Goal: Task Accomplishment & Management: Manage account settings

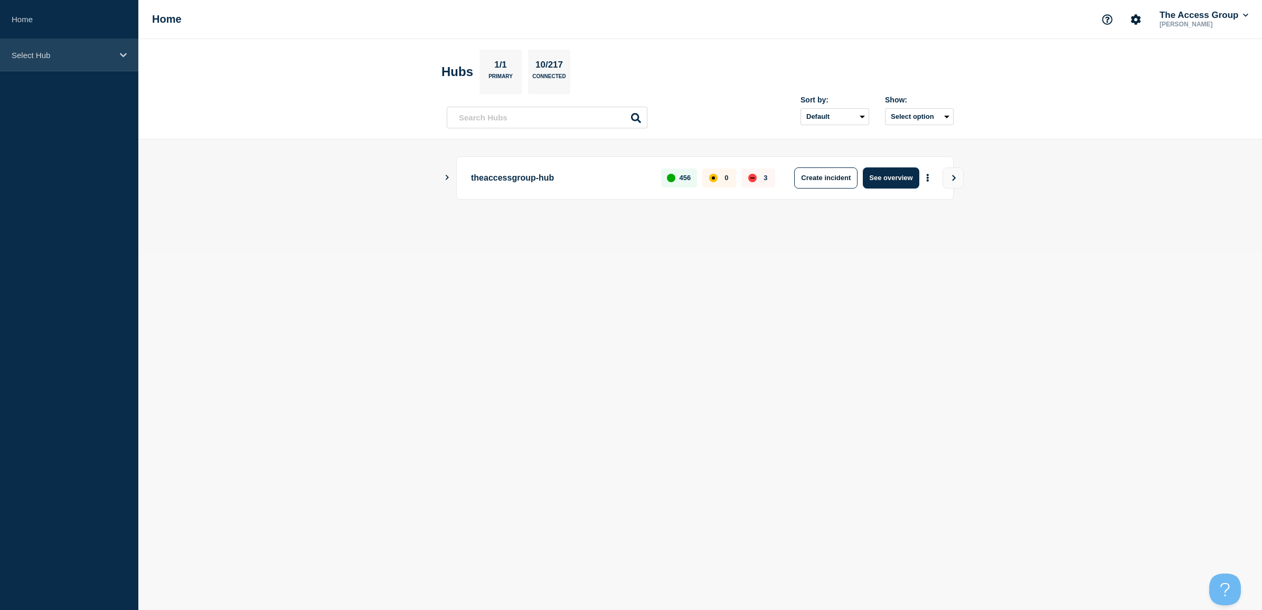
click at [99, 53] on p "Select Hub" at bounding box center [62, 55] width 101 height 9
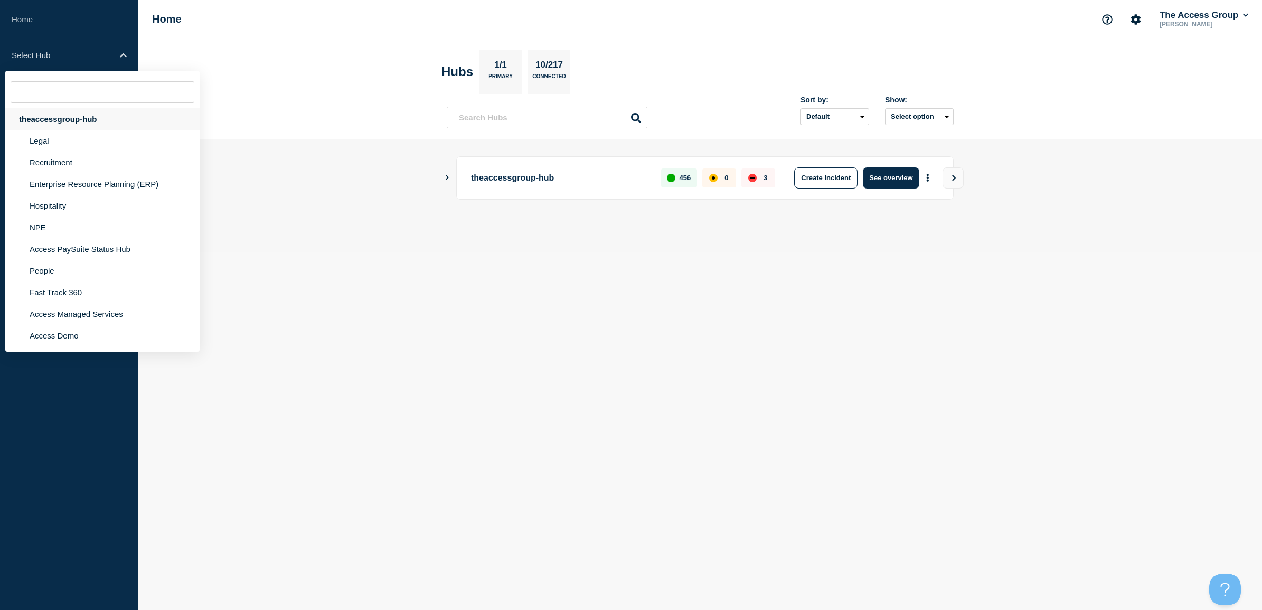
click at [59, 121] on div "theaccessgroup-hub" at bounding box center [102, 119] width 194 height 22
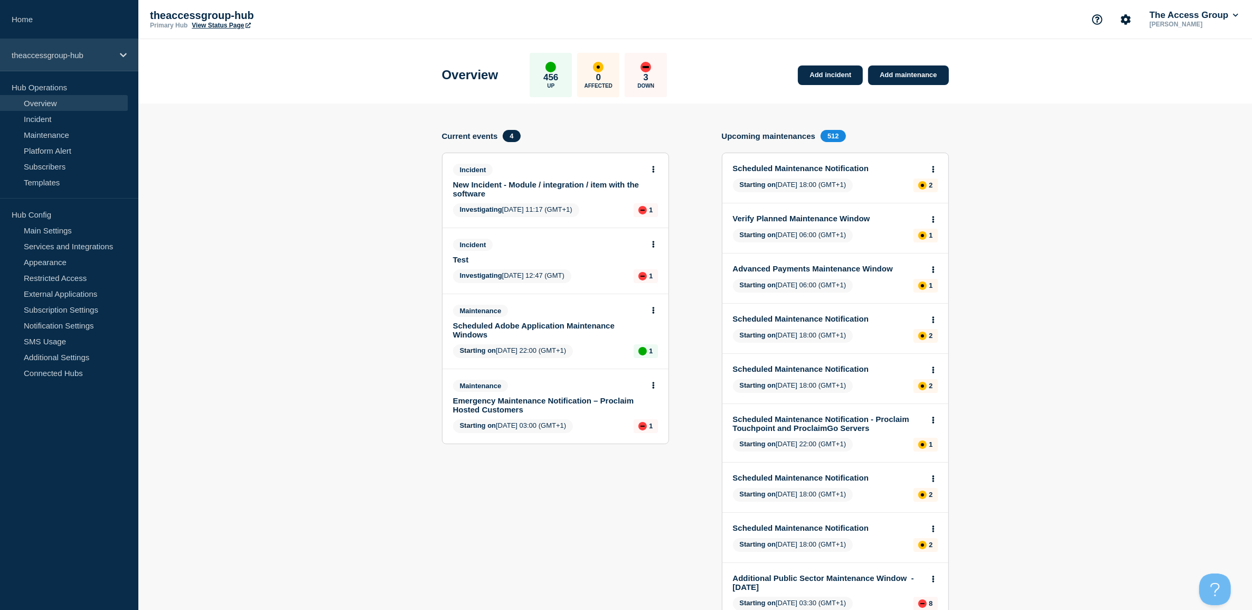
click at [125, 51] on icon at bounding box center [123, 55] width 7 height 8
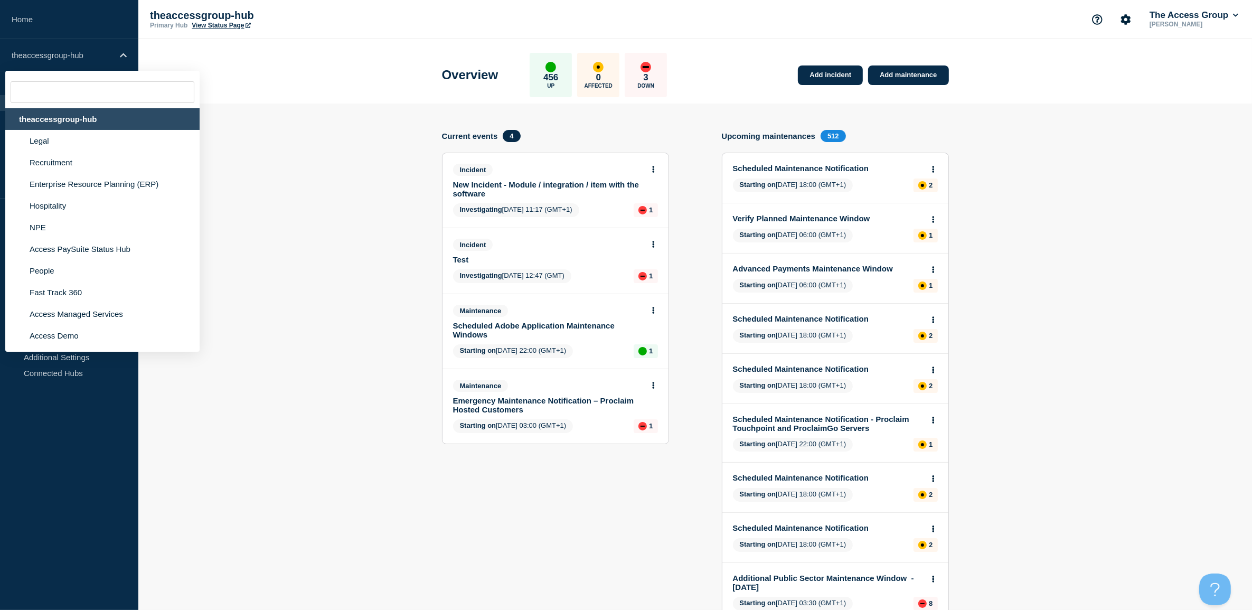
click at [64, 109] on div "theaccessgroup-hub" at bounding box center [102, 119] width 194 height 22
click at [62, 62] on div "theaccessgroup-hub" at bounding box center [69, 55] width 138 height 32
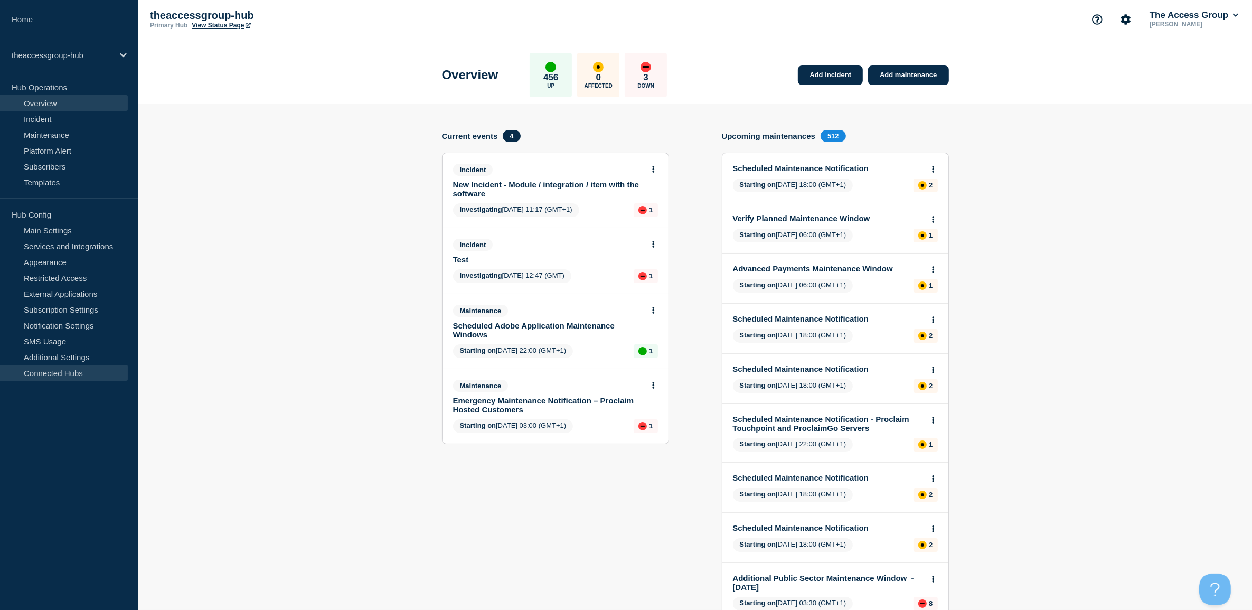
click at [63, 373] on link "Connected Hubs" at bounding box center [64, 373] width 128 height 16
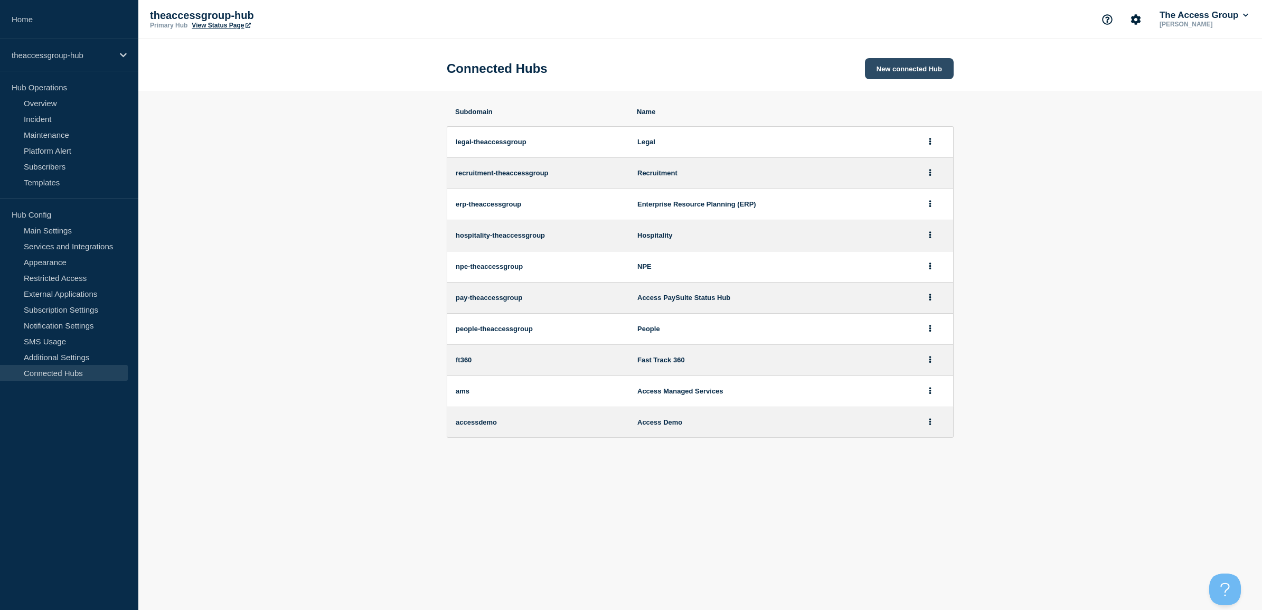
click at [907, 67] on button "New connected Hub" at bounding box center [909, 68] width 89 height 21
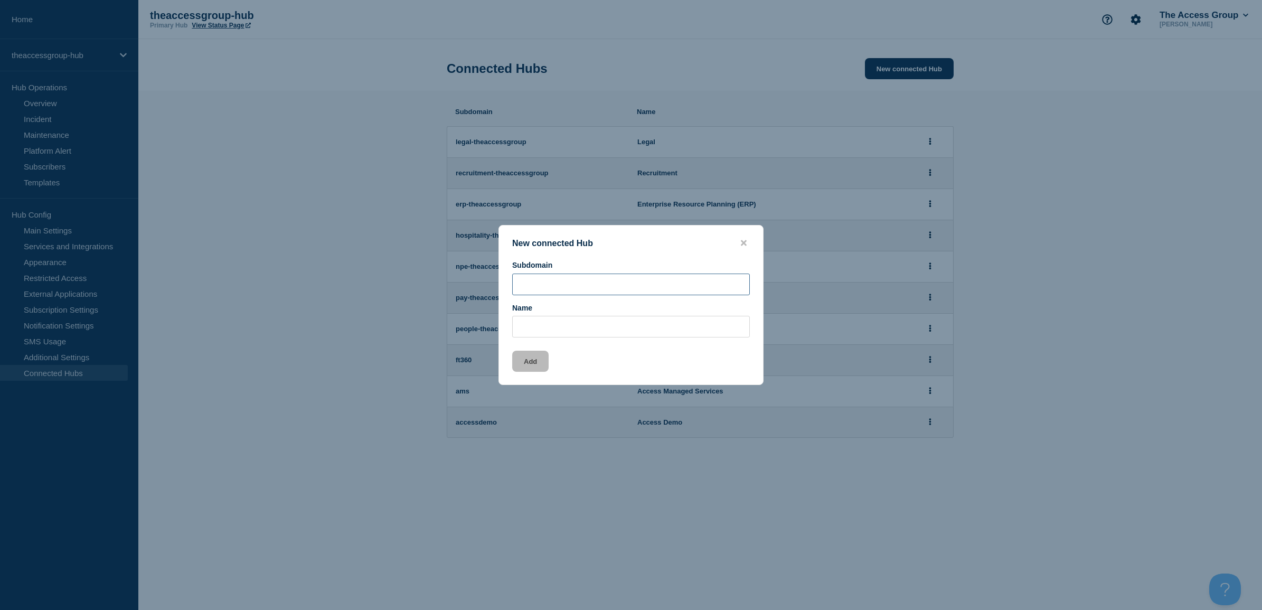
click at [567, 281] on input "Subdomain" at bounding box center [631, 285] width 238 height 22
click at [739, 244] on button "close button" at bounding box center [744, 243] width 12 height 10
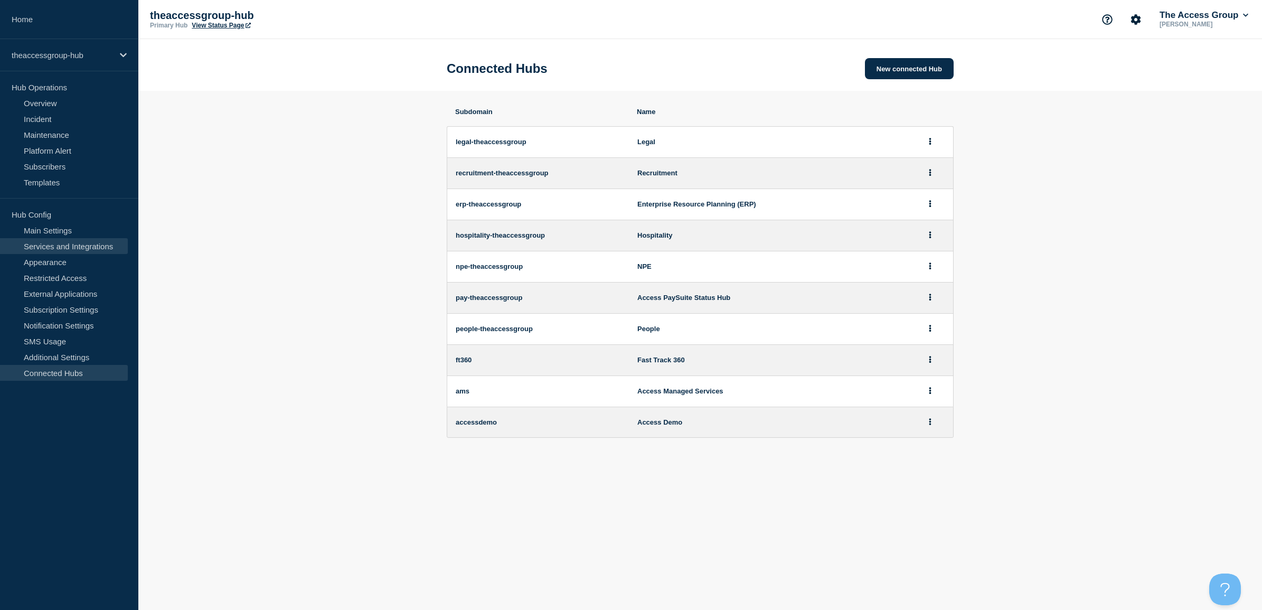
click at [60, 246] on link "Services and Integrations" at bounding box center [64, 246] width 128 height 16
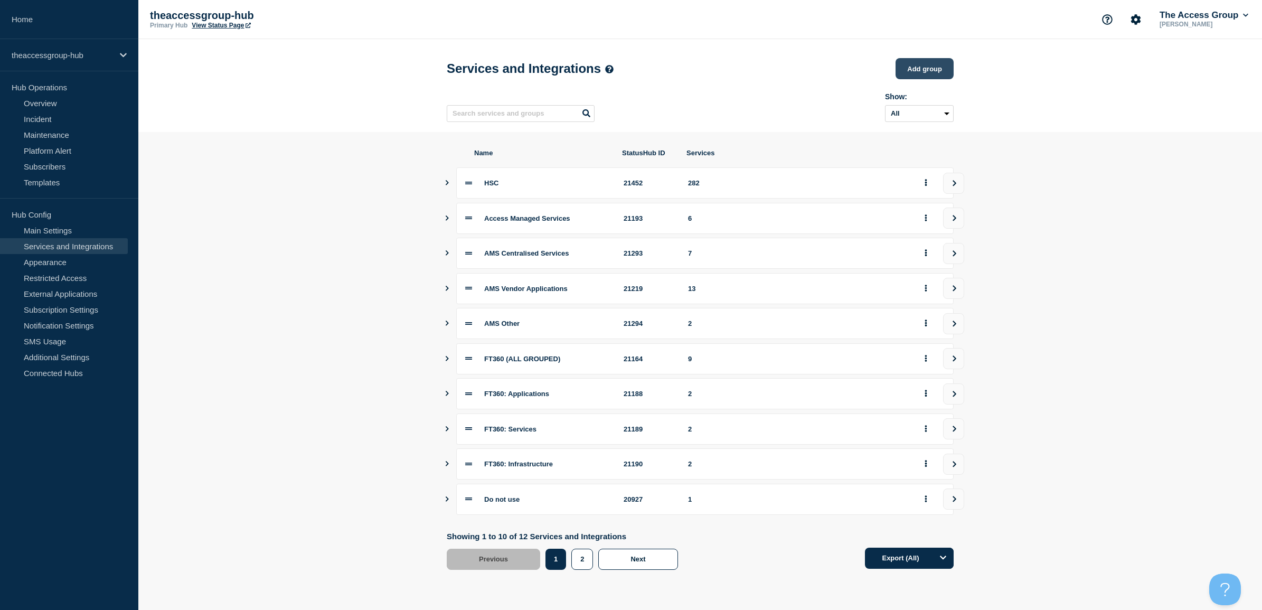
click at [917, 77] on button "Add group" at bounding box center [925, 68] width 58 height 21
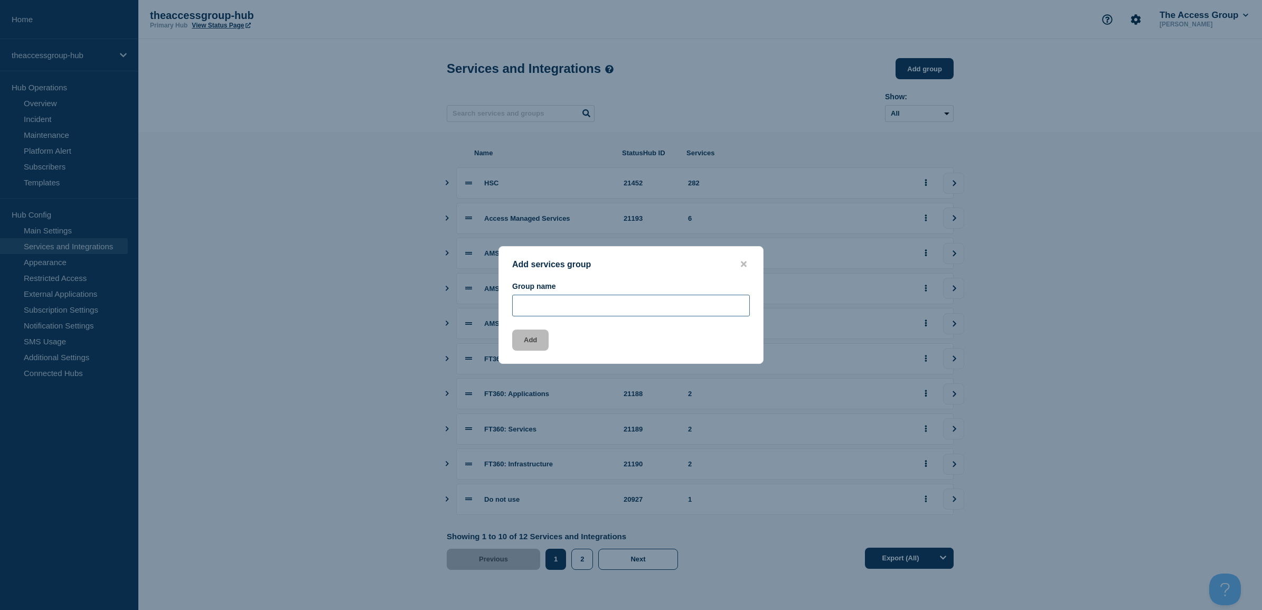
click at [560, 306] on input "Group name" at bounding box center [631, 306] width 238 height 22
type input "Language Test"
click at [539, 340] on button "Add" at bounding box center [530, 340] width 36 height 21
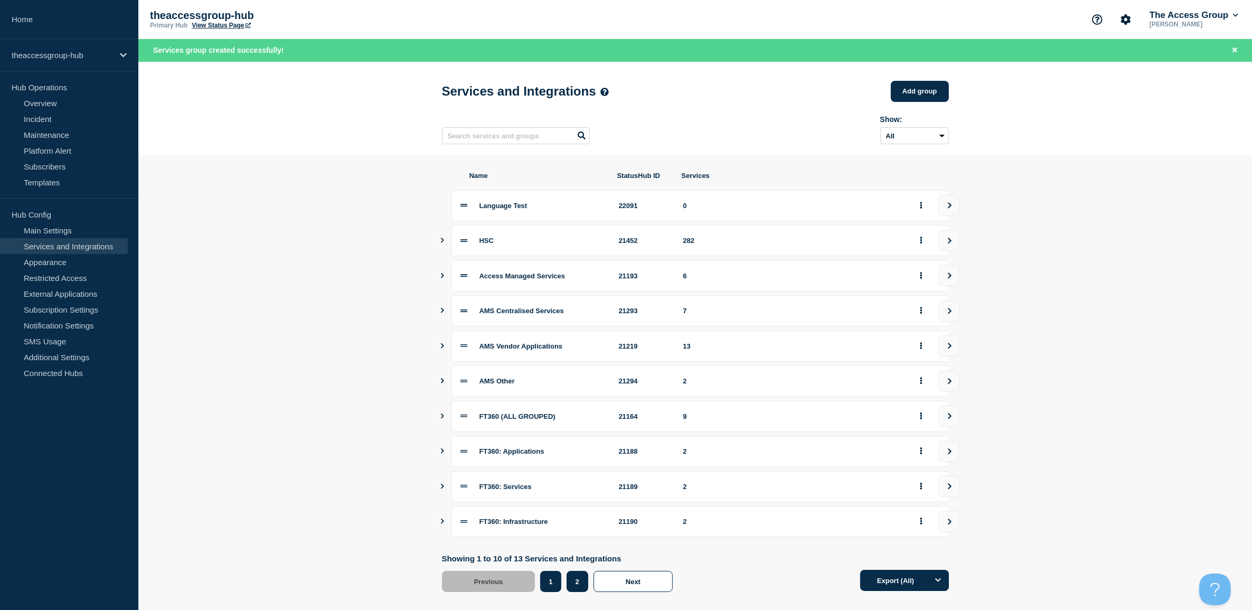
click at [573, 585] on button "2" at bounding box center [578, 581] width 22 height 21
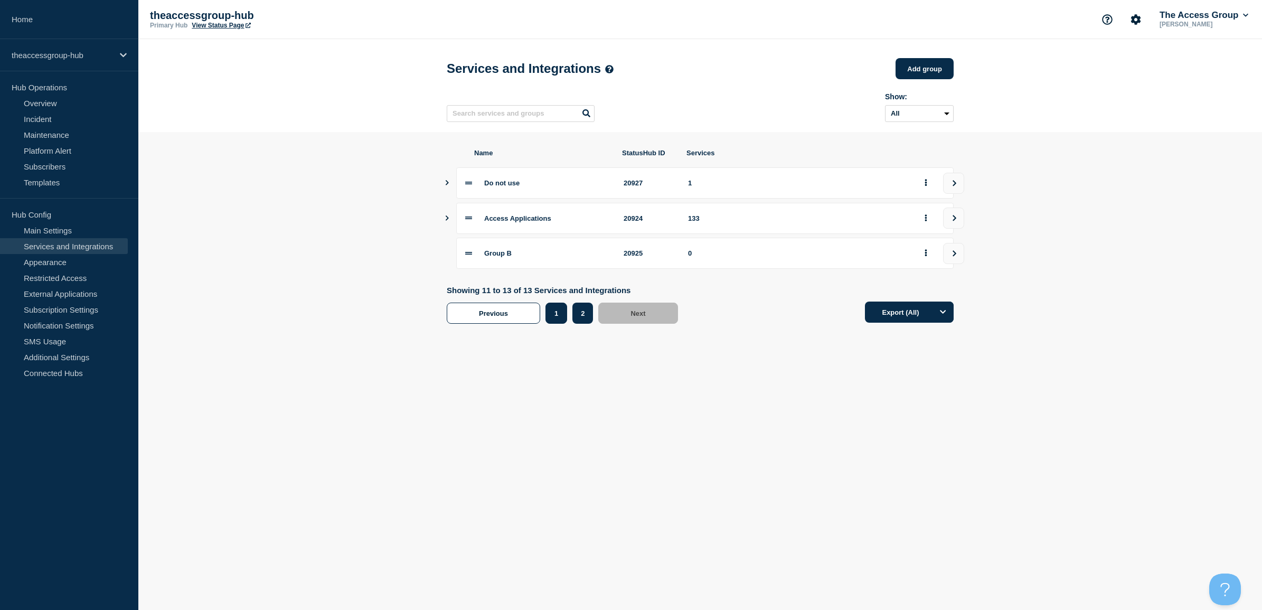
click at [552, 314] on button "1" at bounding box center [557, 313] width 22 height 21
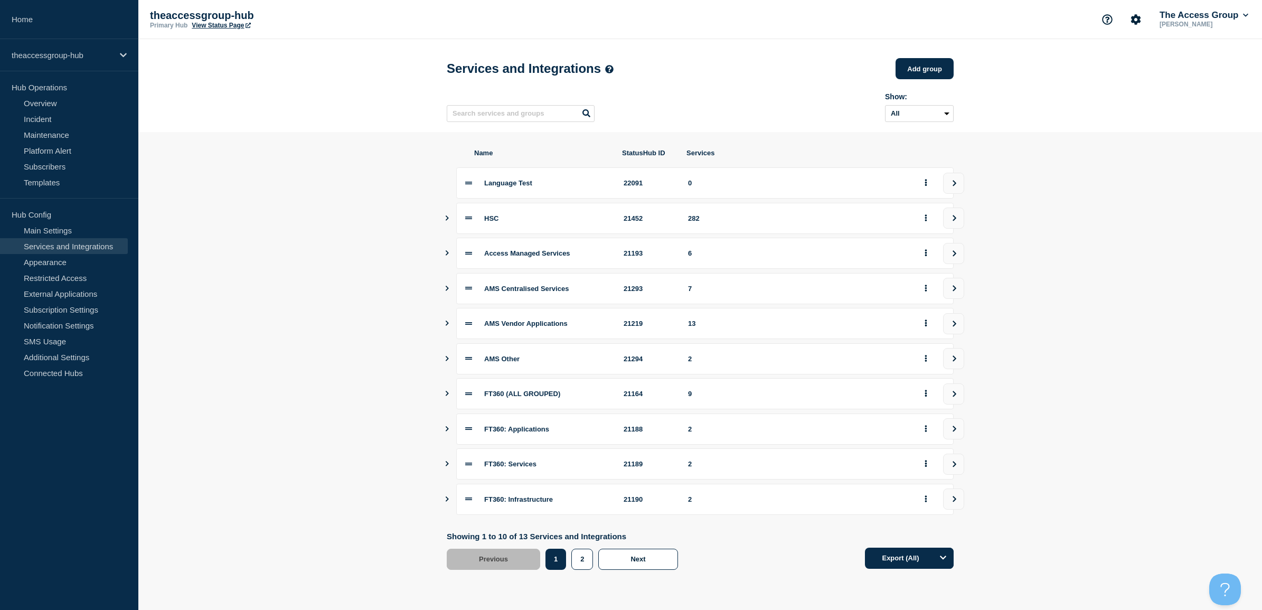
click at [494, 187] on span "Language Test" at bounding box center [508, 183] width 48 height 8
click at [956, 185] on icon "view group" at bounding box center [954, 183] width 7 height 6
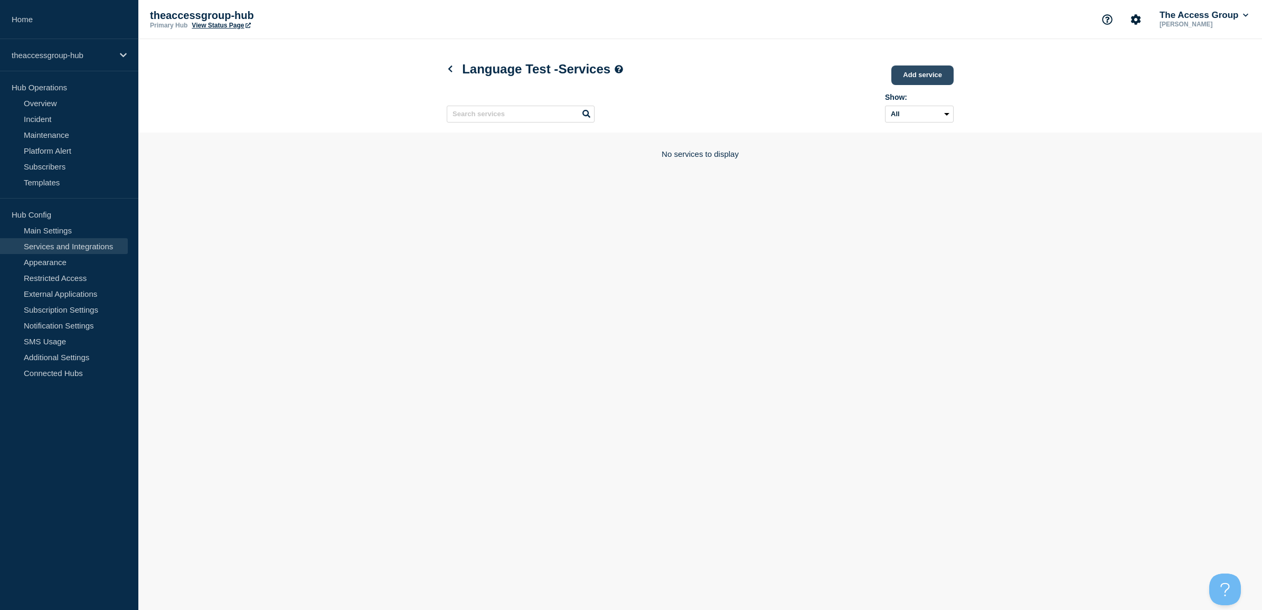
click at [928, 83] on link "Add service" at bounding box center [922, 75] width 62 height 20
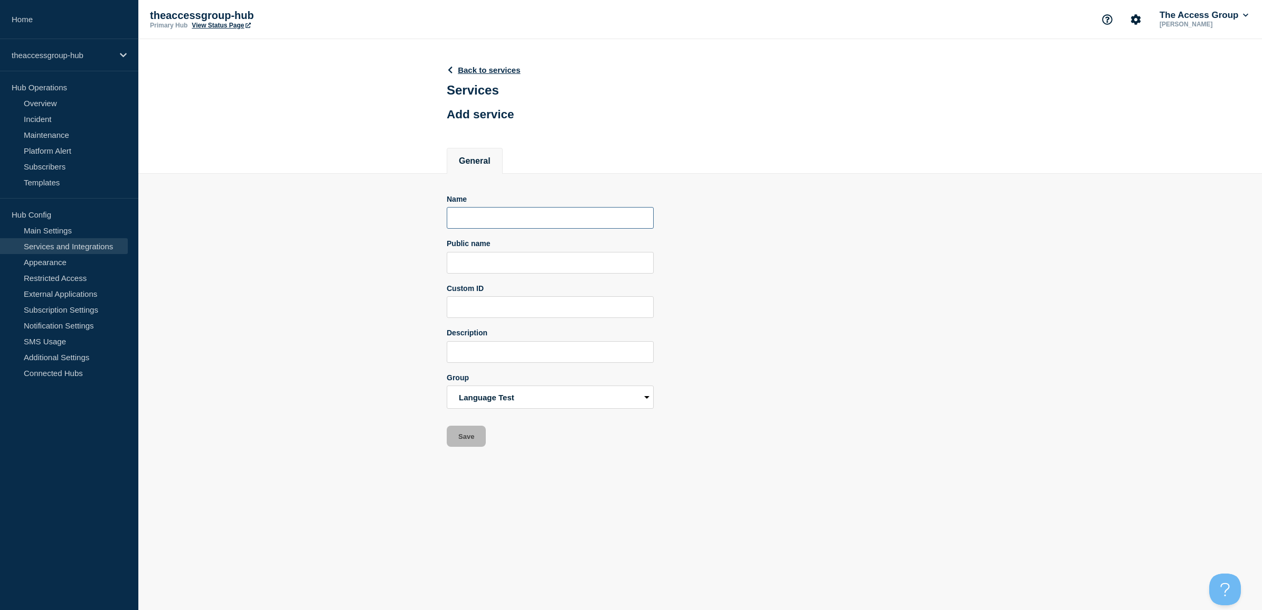
click at [567, 229] on input "Name" at bounding box center [550, 218] width 207 height 22
paste input "• GuestStay"
click at [478, 220] on input "• GuestStay" at bounding box center [550, 218] width 207 height 22
click at [564, 223] on input "GuestStay" at bounding box center [550, 218] width 207 height 22
type input "GuestStay Test"
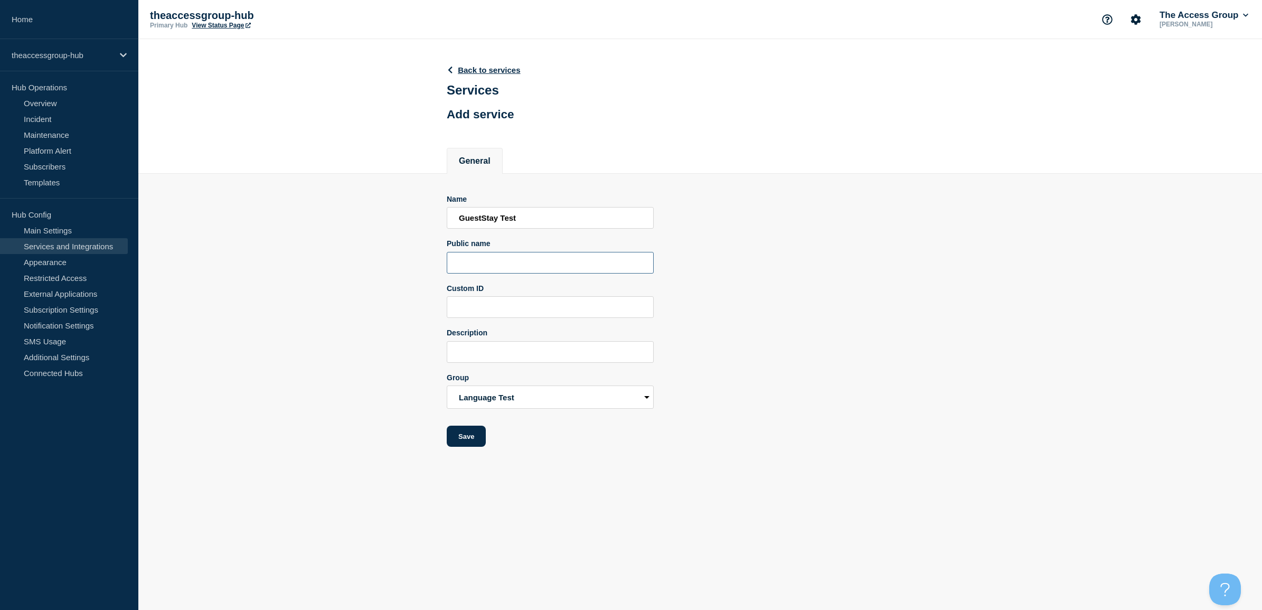
click at [478, 260] on input "Public name" at bounding box center [550, 263] width 207 height 22
paste input "• GuestStay"
drag, startPoint x: 476, startPoint y: 264, endPoint x: 372, endPoint y: 244, distance: 105.8
click at [372, 244] on section "Name GuestStay Test Public name • GuestStay Custom ID Description Group Languag…" at bounding box center [700, 311] width 1124 height 274
type input "GuestStay"
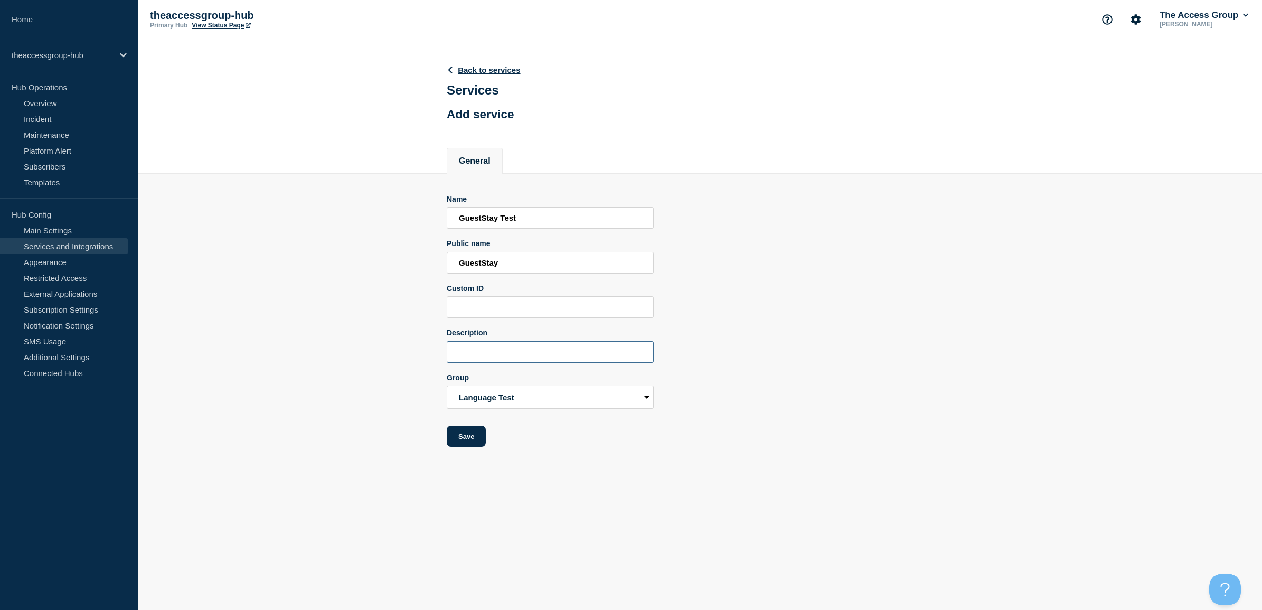
click at [491, 354] on input "Description" at bounding box center [550, 352] width 207 height 22
drag, startPoint x: 544, startPoint y: 223, endPoint x: 531, endPoint y: 223, distance: 13.2
click at [531, 223] on input "GuestStay Test" at bounding box center [550, 218] width 207 height 22
drag, startPoint x: 539, startPoint y: 222, endPoint x: 327, endPoint y: 193, distance: 213.3
click at [327, 193] on section "Name GuestStay Test Public name GuestStay Custom ID Description Group Language …" at bounding box center [700, 311] width 1124 height 274
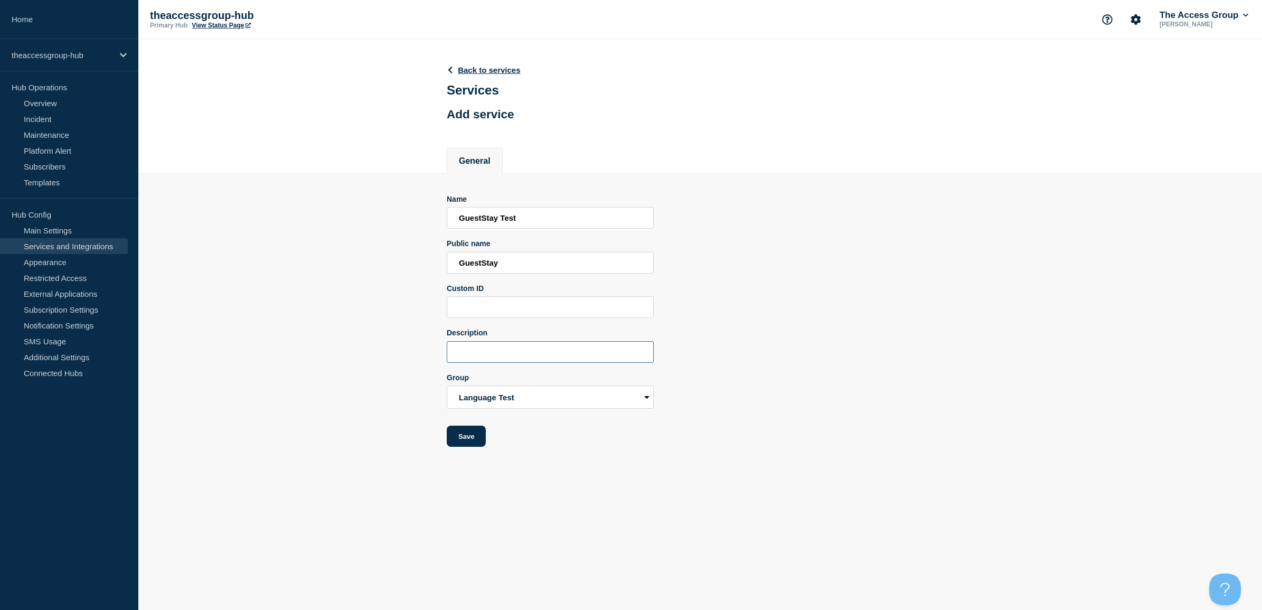
click at [470, 355] on input "Description" at bounding box center [550, 352] width 207 height 22
paste input "GuestStay Test"
click at [499, 359] on input "GuestStay Test" at bounding box center [550, 352] width 207 height 22
type input "GuestStay Language Test"
click at [467, 438] on button "Save" at bounding box center [466, 436] width 39 height 21
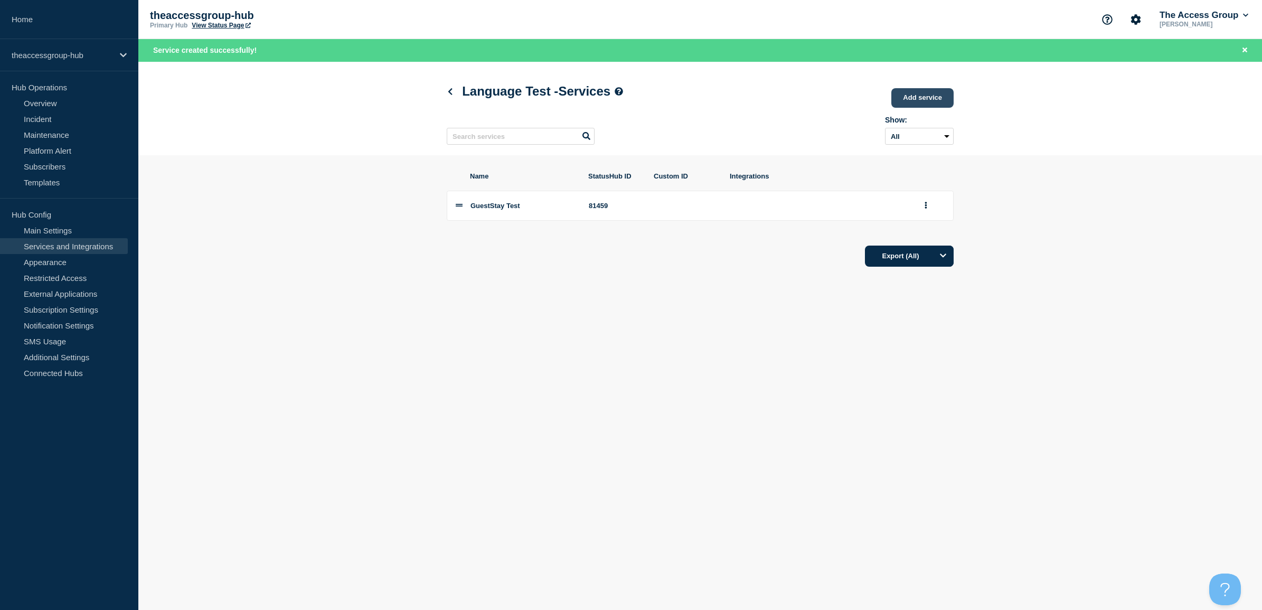
click at [916, 98] on link "Add service" at bounding box center [922, 98] width 62 height 20
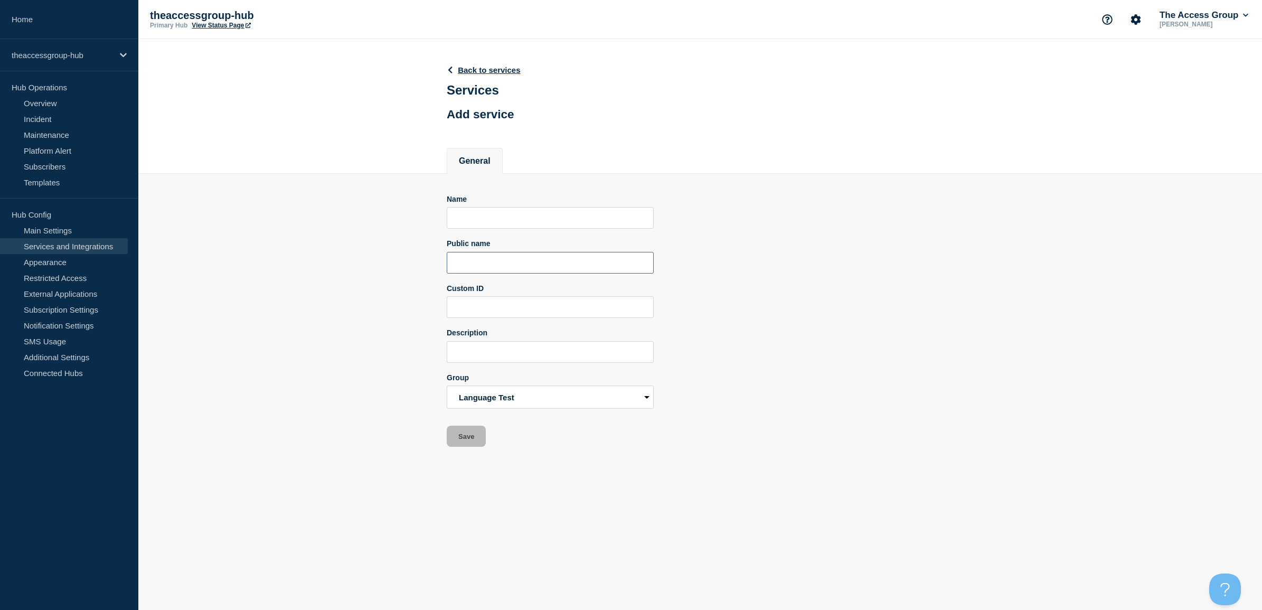
click at [520, 258] on input "Public name" at bounding box center [550, 263] width 207 height 22
paste input "• GuestPay"
drag, startPoint x: 478, startPoint y: 268, endPoint x: 363, endPoint y: 234, distance: 120.6
click at [379, 241] on section "Name Public name • GuestPay Custom ID Description Group Language Test HSC Acces…" at bounding box center [700, 311] width 1124 height 274
click at [486, 278] on form "Name Public name GuestPay Custom ID Description Group Language Test HSC Access …" at bounding box center [550, 321] width 207 height 252
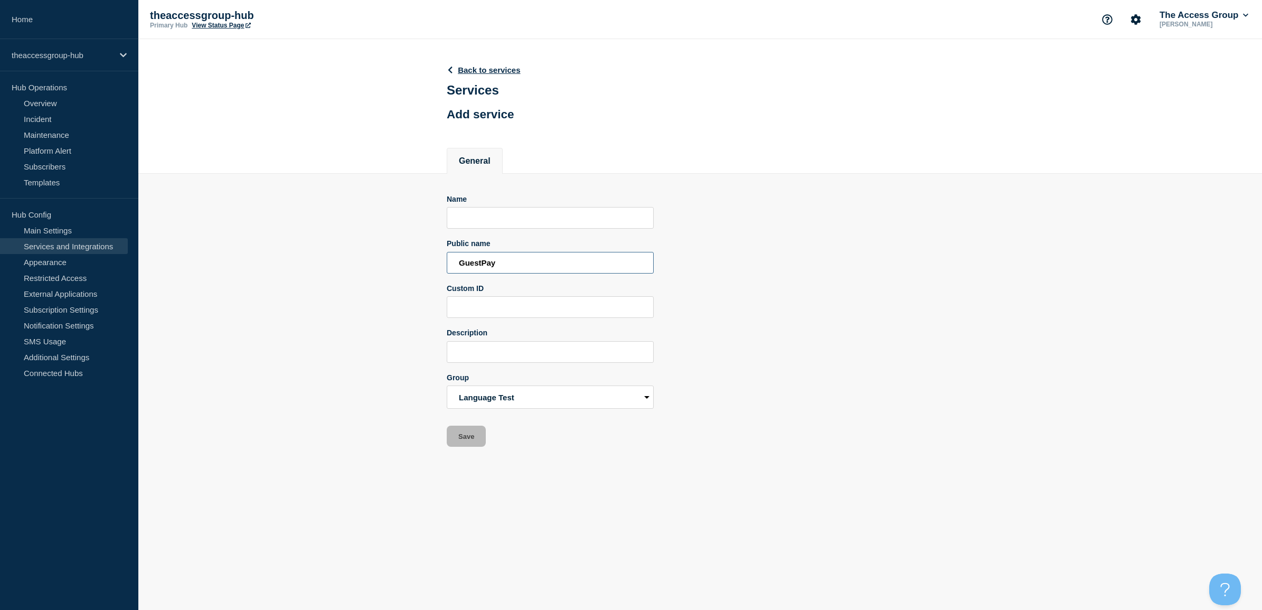
click at [512, 268] on input "GuestPay" at bounding box center [550, 263] width 207 height 22
type input "GuestPay Test"
click at [516, 211] on input "Name" at bounding box center [550, 218] width 207 height 22
paste input "• GuestPay"
drag, startPoint x: 475, startPoint y: 220, endPoint x: 360, endPoint y: 204, distance: 116.7
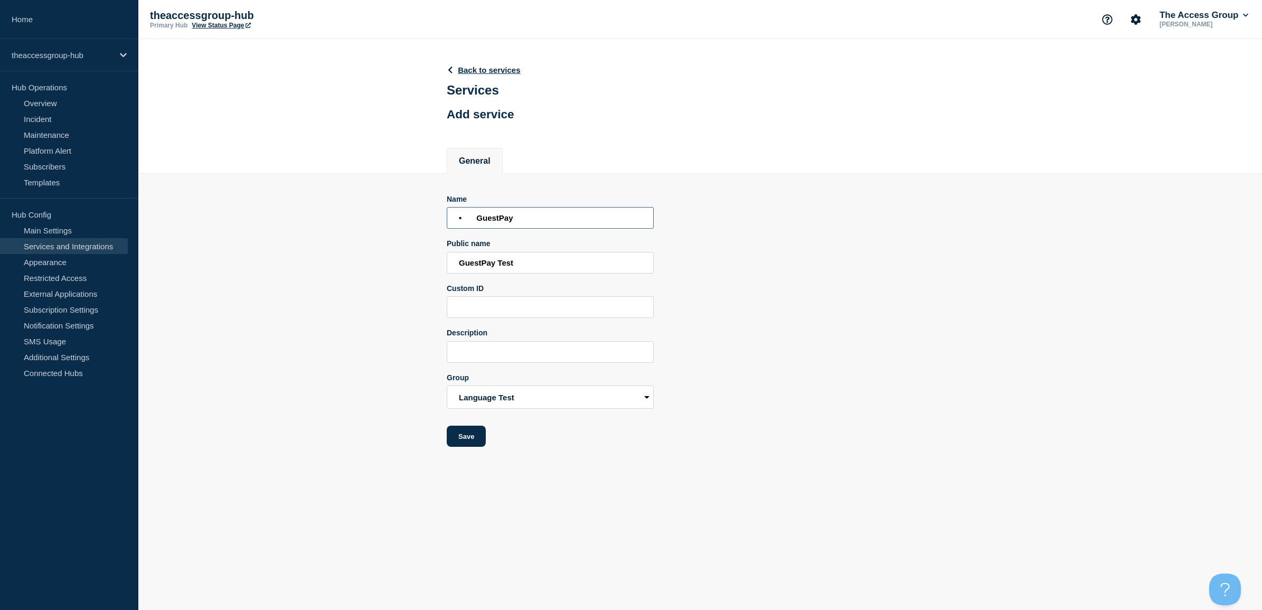
click at [366, 205] on section "Name • GuestPay Public name GuestPay Test Custom ID Description Group Language …" at bounding box center [700, 311] width 1124 height 274
click at [544, 214] on input "GuestPay" at bounding box center [550, 218] width 207 height 22
type input "GuestPay Test"
click at [524, 352] on input "Description" at bounding box center [550, 352] width 207 height 22
paste input "• GuestPay"
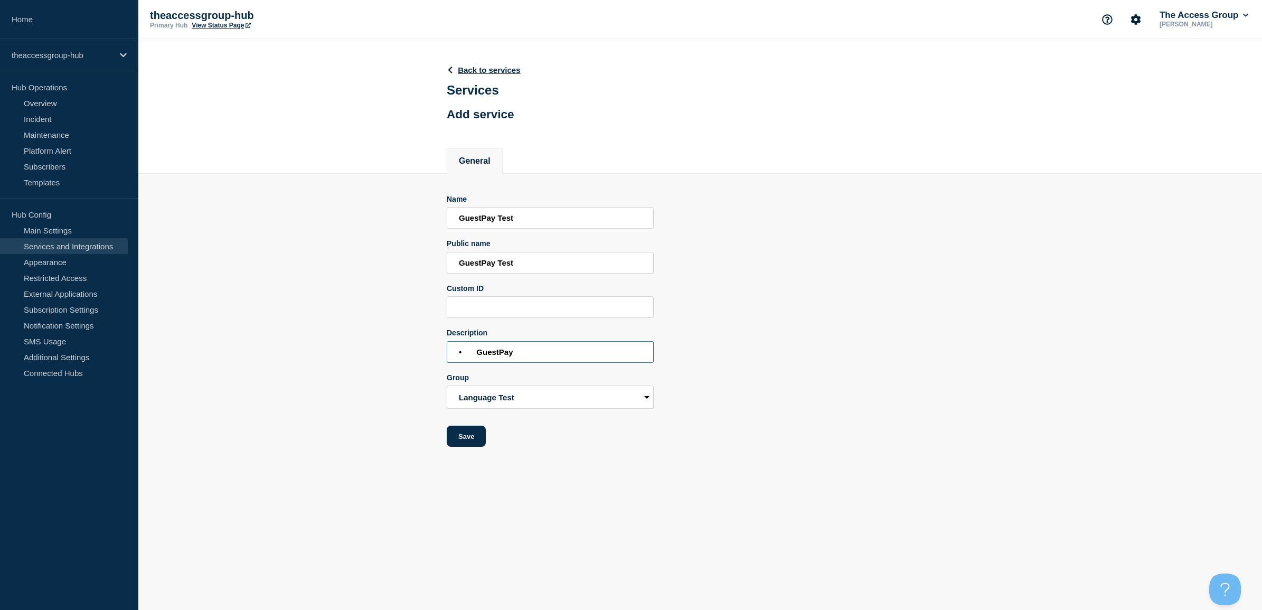
drag, startPoint x: 474, startPoint y: 354, endPoint x: 353, endPoint y: 341, distance: 122.2
click at [364, 344] on section "Name GuestPay Test Public name GuestPay Test Custom ID Description • GuestPay G…" at bounding box center [700, 311] width 1124 height 274
click at [505, 354] on input "GuestPay" at bounding box center [550, 352] width 207 height 22
type input "GuestPay Language test"
click at [469, 446] on button "Save" at bounding box center [466, 436] width 39 height 21
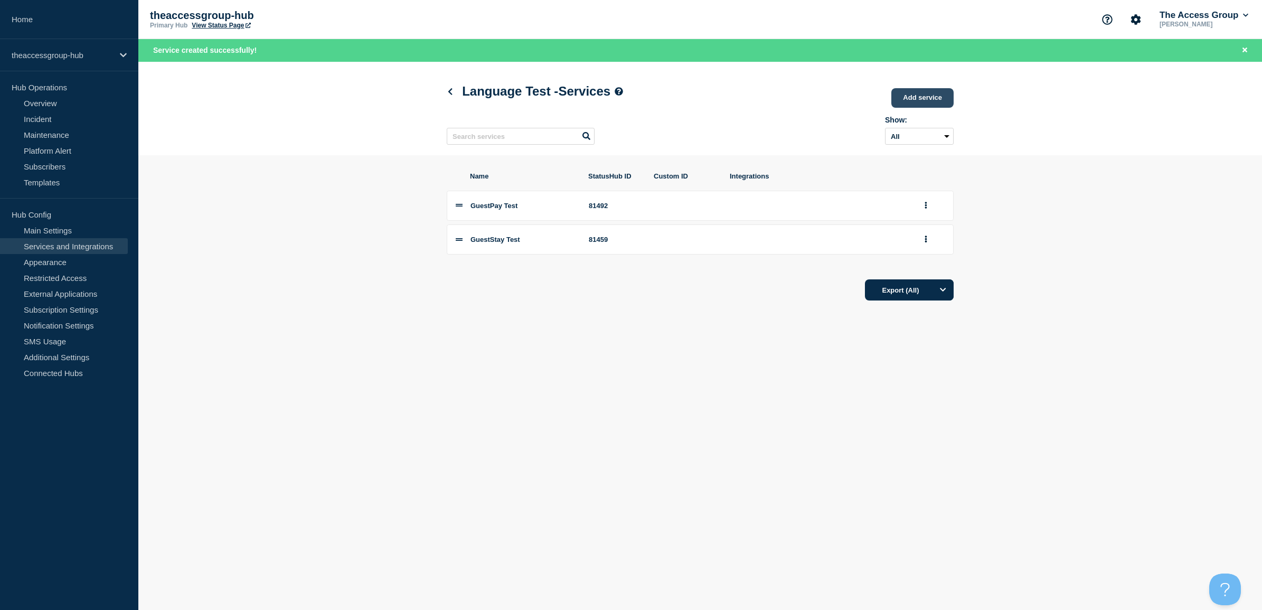
click at [920, 94] on link "Add service" at bounding box center [922, 98] width 62 height 20
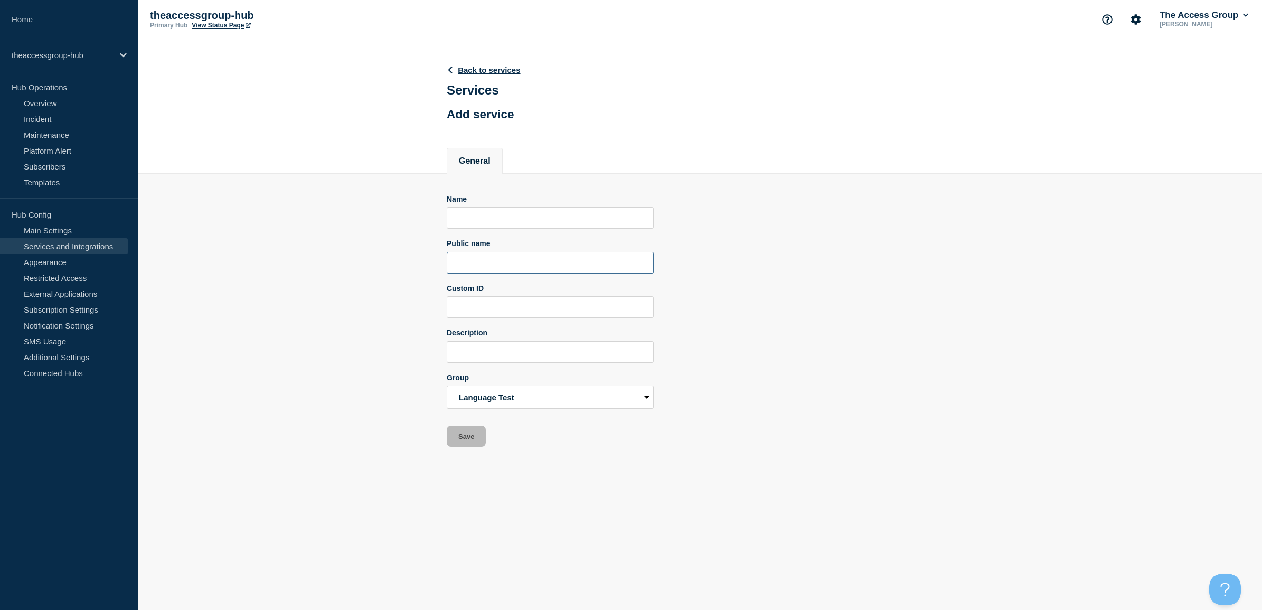
click at [502, 262] on input "Public name" at bounding box center [550, 263] width 207 height 22
paste input "• Guestline Distribution (Roomlynx)"
drag, startPoint x: 481, startPoint y: 265, endPoint x: 369, endPoint y: 252, distance: 112.7
click at [397, 259] on section "Name Public name • Guestline Distribution (Roomlynx) Custom ID Description Grou…" at bounding box center [700, 311] width 1124 height 274
type input "Guestline Distribution (Roomlynx)"
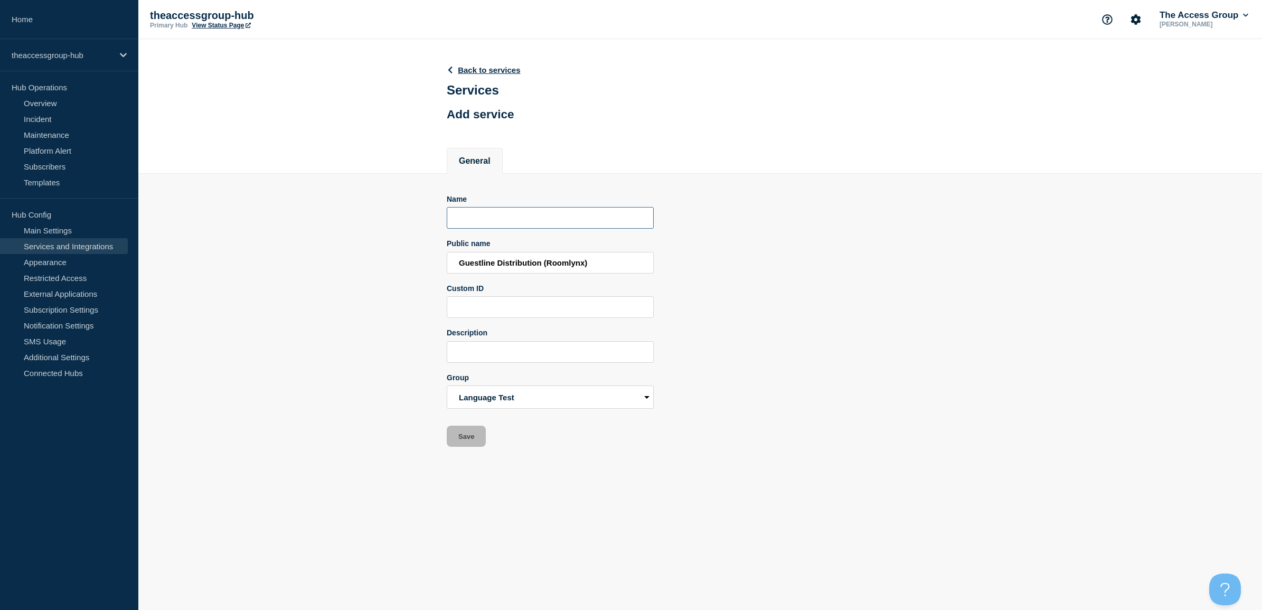
click at [505, 220] on input "Name" at bounding box center [550, 218] width 207 height 22
paste input "• Guestline Distribution (Roomlynx)"
drag, startPoint x: 475, startPoint y: 221, endPoint x: 214, endPoint y: 206, distance: 261.3
click at [231, 208] on section "Name • Guestline Distribution (Roomlynx) Public name Guestline Distribution (Ro…" at bounding box center [700, 311] width 1124 height 274
click at [593, 225] on input "Guestline Distribution (Roomlynx)" at bounding box center [550, 218] width 207 height 22
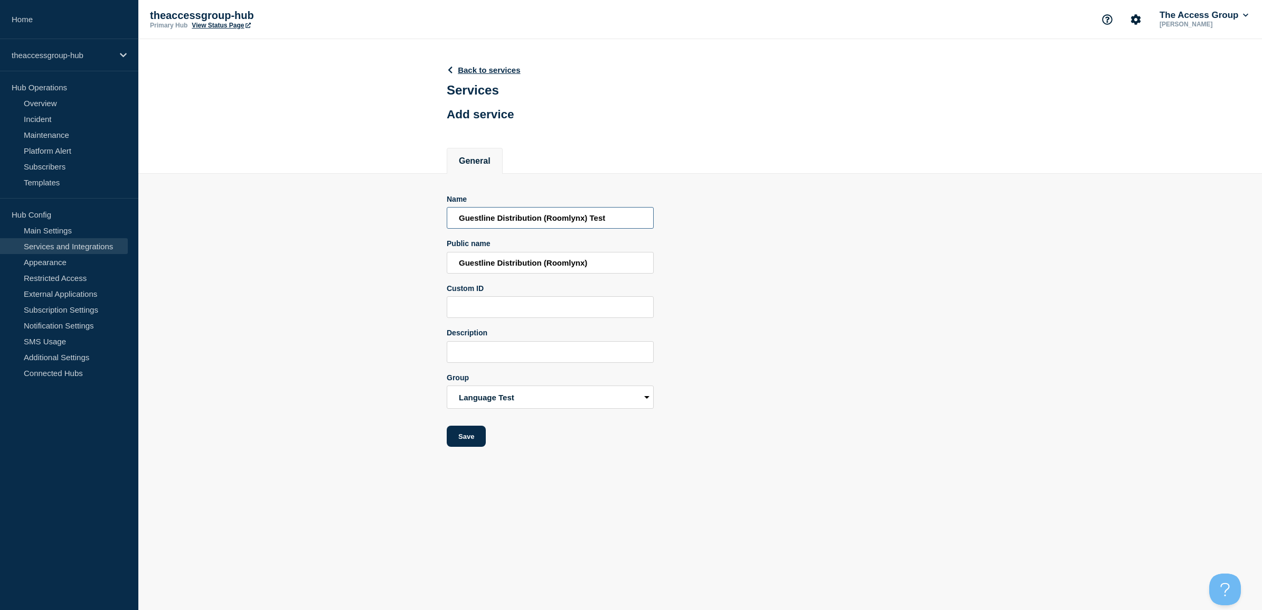
type input "Guestline Distribution (Roomlynx) Test"
click at [648, 266] on input "Guestline Distribution (Roomlynx)" at bounding box center [550, 263] width 207 height 22
type input "Guestline Distribution (Roomlynx) Test"
click at [529, 371] on form "Name Guestline Distribution (Roomlynx) Test Public name Guestline Distribution …" at bounding box center [550, 321] width 207 height 252
click at [528, 360] on input "Description" at bounding box center [550, 352] width 207 height 22
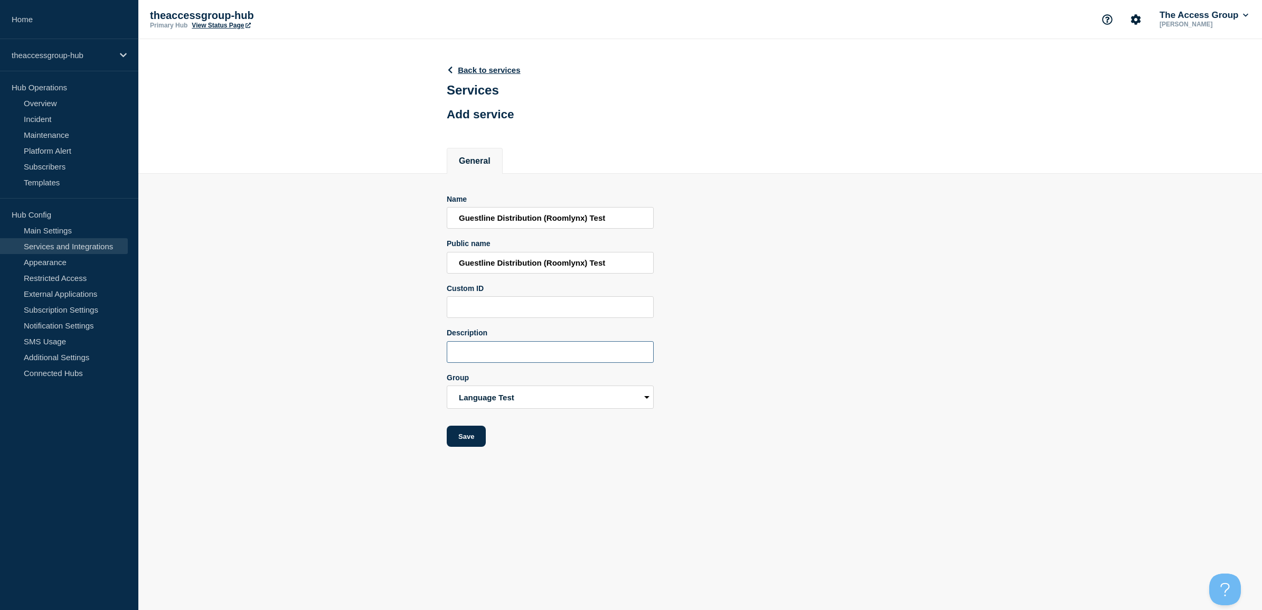
paste input "• Guestline Distribution (Roomlynx)"
drag, startPoint x: 470, startPoint y: 355, endPoint x: 299, endPoint y: 338, distance: 171.4
click at [315, 340] on section "Name Guestline Distribution (Roomlynx) Test Public name Guestline Distribution …" at bounding box center [700, 311] width 1124 height 274
click at [597, 358] on input "Guestline Distribution (Roomlynx)" at bounding box center [550, 352] width 207 height 22
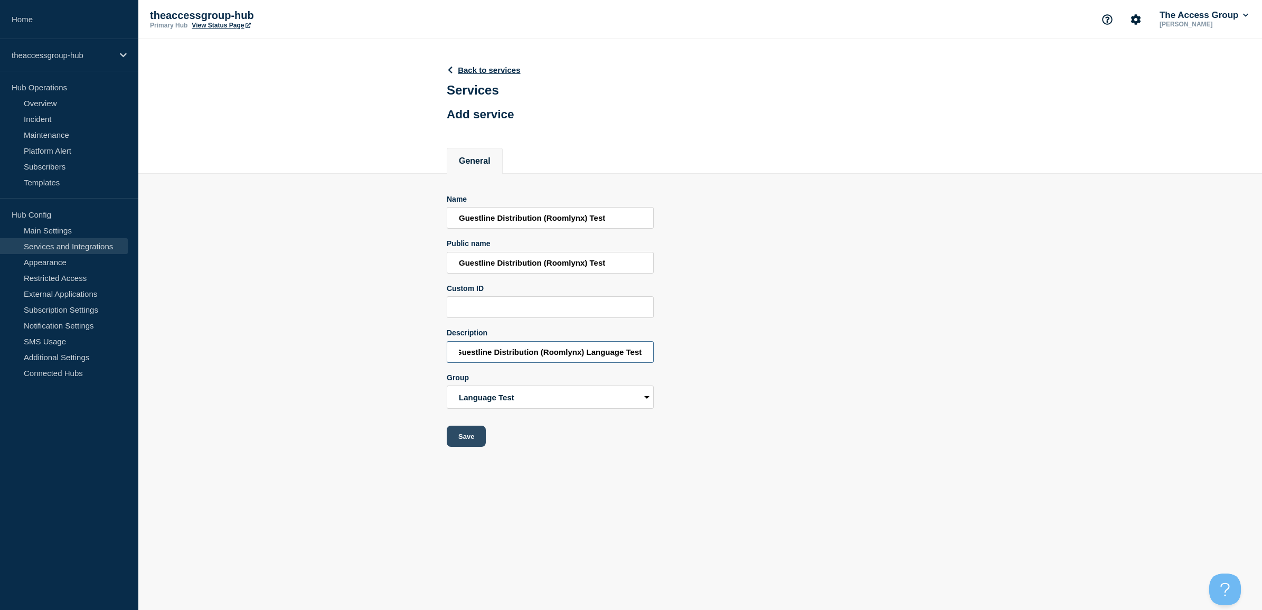
type input "Guestline Distribution (Roomlynx) Language Test"
click at [472, 444] on button "Save" at bounding box center [466, 436] width 39 height 21
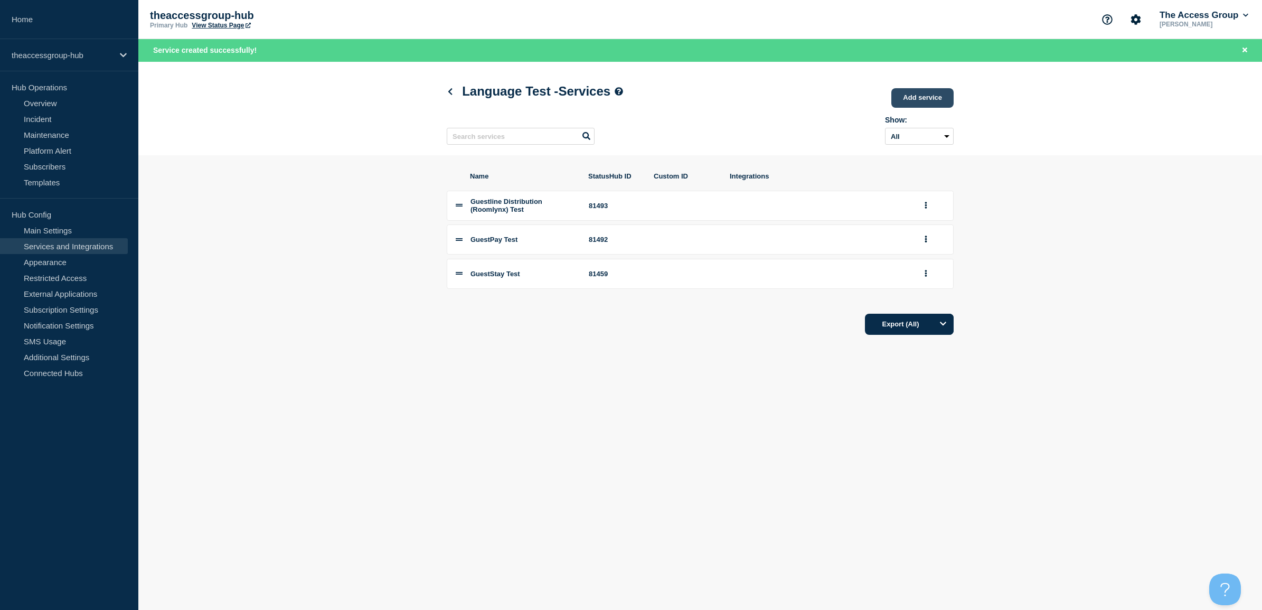
click at [924, 99] on link "Add service" at bounding box center [922, 98] width 62 height 20
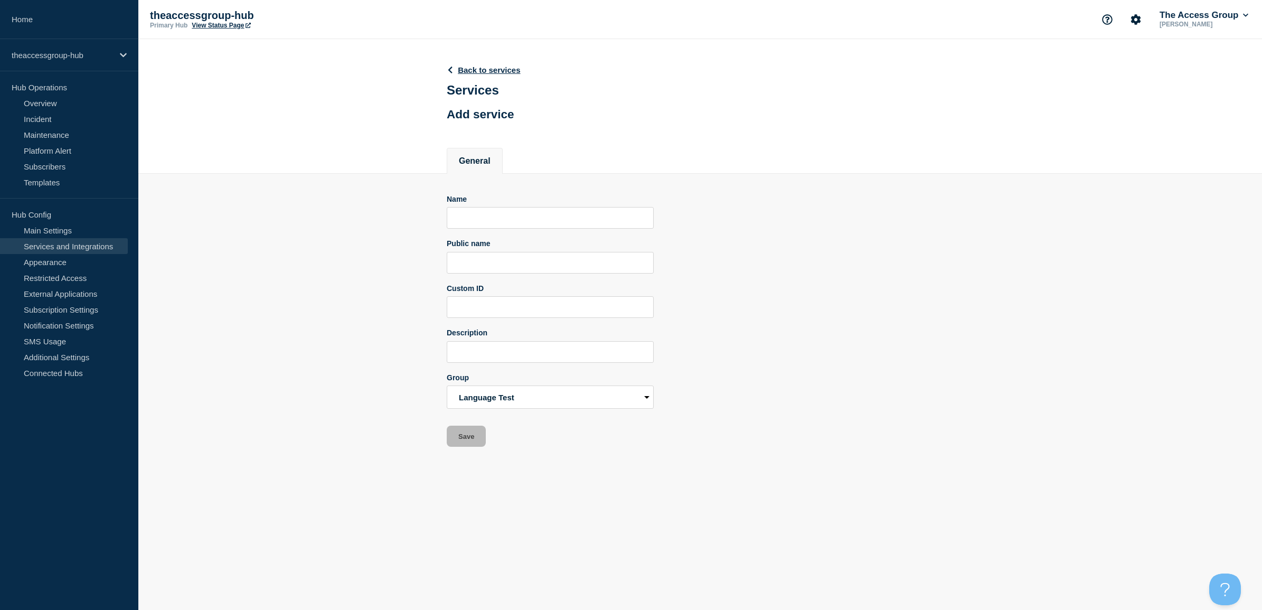
click at [512, 251] on div "Public name" at bounding box center [550, 256] width 207 height 34
click at [512, 257] on input "Public name" at bounding box center [550, 263] width 207 height 22
paste input "• Guestline PMS (Rezlynx)"
click at [479, 264] on input "• Guestline PMS (Rezlynx)" at bounding box center [550, 263] width 207 height 22
drag, startPoint x: 479, startPoint y: 264, endPoint x: 474, endPoint y: 265, distance: 5.9
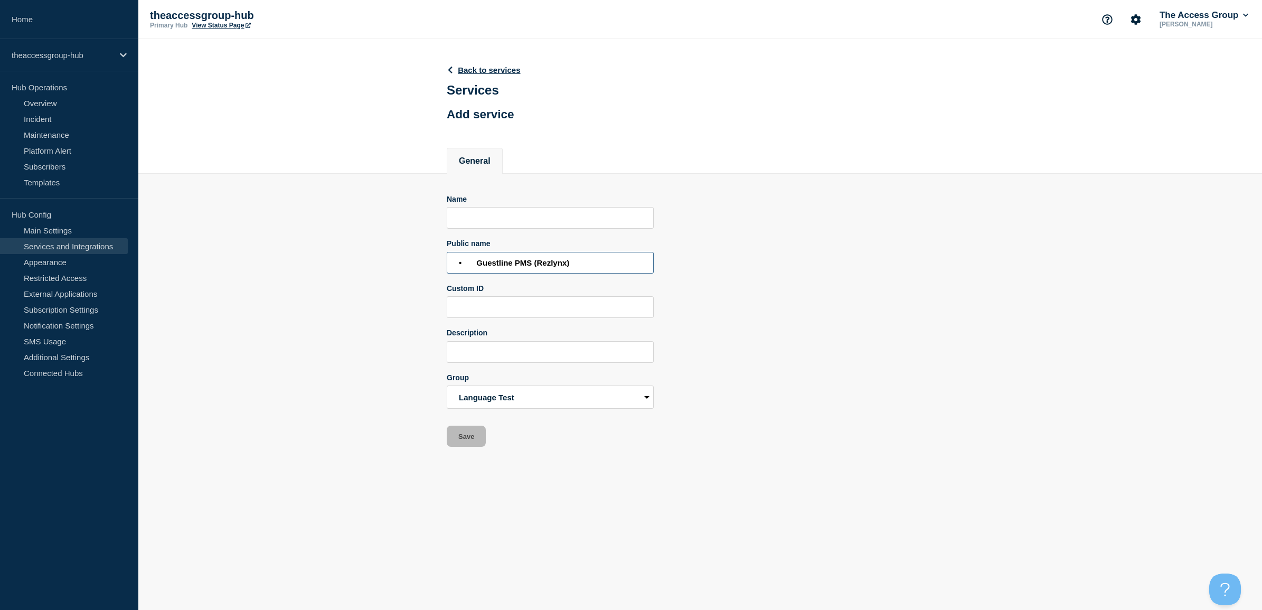
click at [478, 264] on input "• Guestline PMS (Rezlynx)" at bounding box center [550, 263] width 207 height 22
click at [474, 265] on input "• Guestline PMS (Rezlynx)" at bounding box center [550, 263] width 207 height 22
drag, startPoint x: 474, startPoint y: 265, endPoint x: 325, endPoint y: 254, distance: 149.3
click at [326, 254] on section "Name Public name • Guestline PMS (Rezlynx) Custom ID Description Group Language…" at bounding box center [700, 311] width 1124 height 274
drag, startPoint x: 563, startPoint y: 261, endPoint x: 334, endPoint y: 246, distance: 229.7
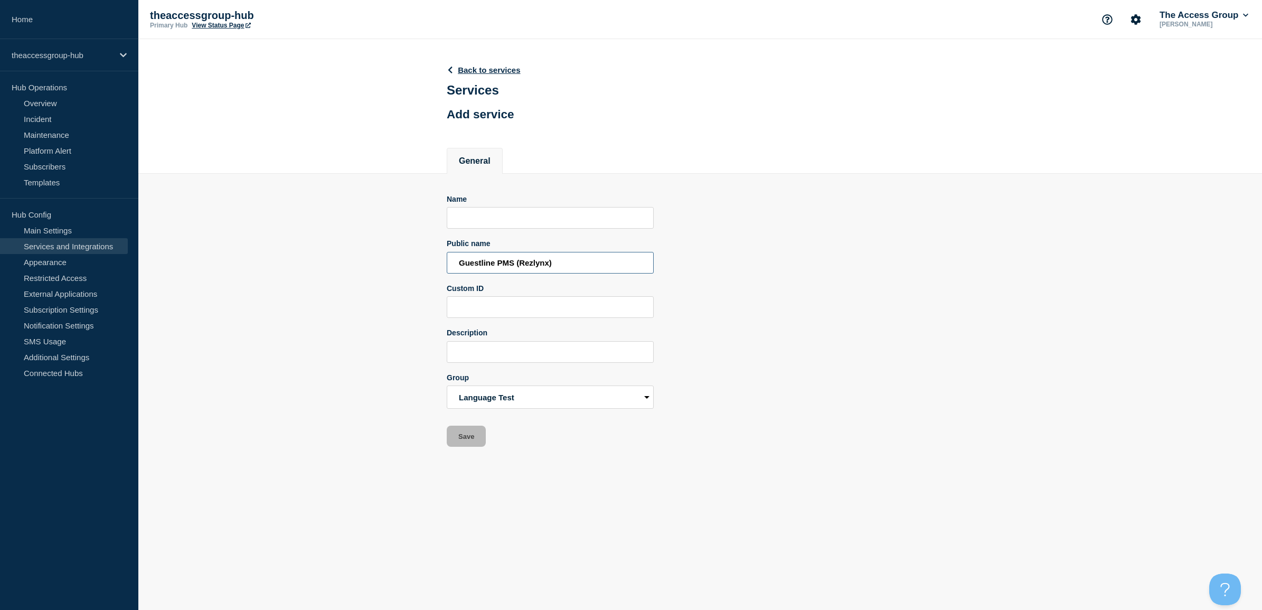
click at [334, 246] on section "Name Public name Guestline PMS (Rezlynx) Custom ID Description Group Language T…" at bounding box center [700, 311] width 1124 height 274
click at [560, 265] on input "Guestline PMS (Rezlynx)" at bounding box center [550, 263] width 207 height 22
type input "Guestline PMS (Rezlynx) Test"
click at [586, 229] on input "Name" at bounding box center [550, 218] width 207 height 22
paste input "Guestline PMS (Rezlynx)"
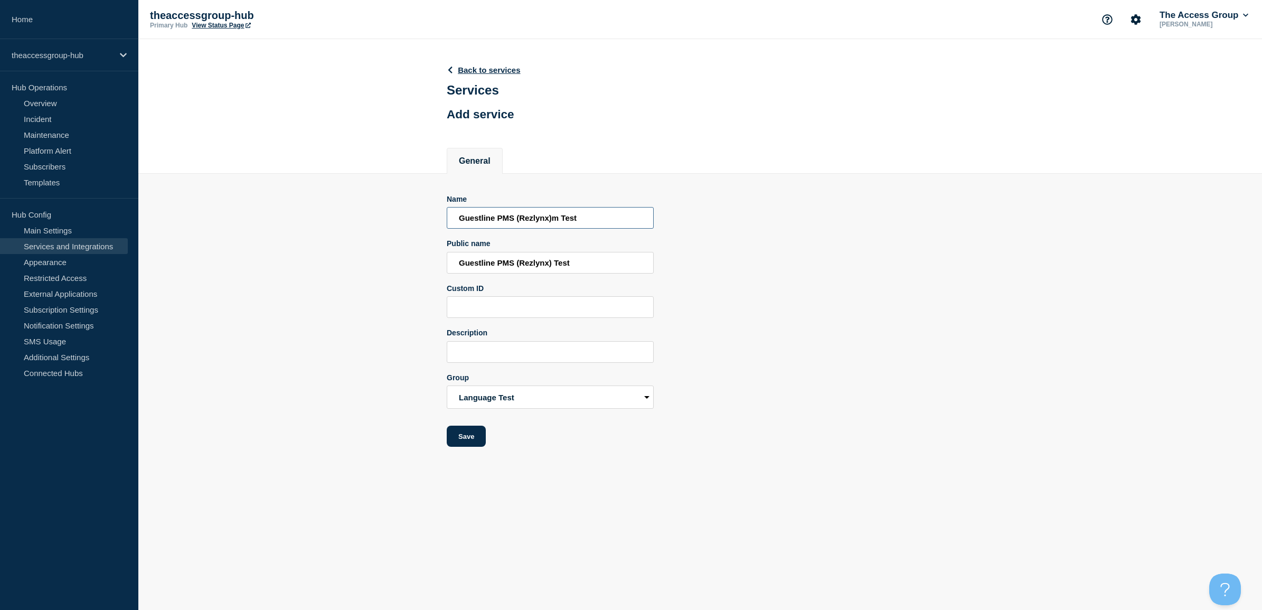
type input "Guestline PMS (Rezlynx)m Test"
click at [489, 363] on input "Description" at bounding box center [550, 352] width 207 height 22
paste input "Guestline PMS (Rezlynx)"
click at [563, 355] on input "Guestline PMS (Rezlynx)" at bounding box center [550, 352] width 207 height 22
type input "Guestline PMS (Rezlynx) Language Test"
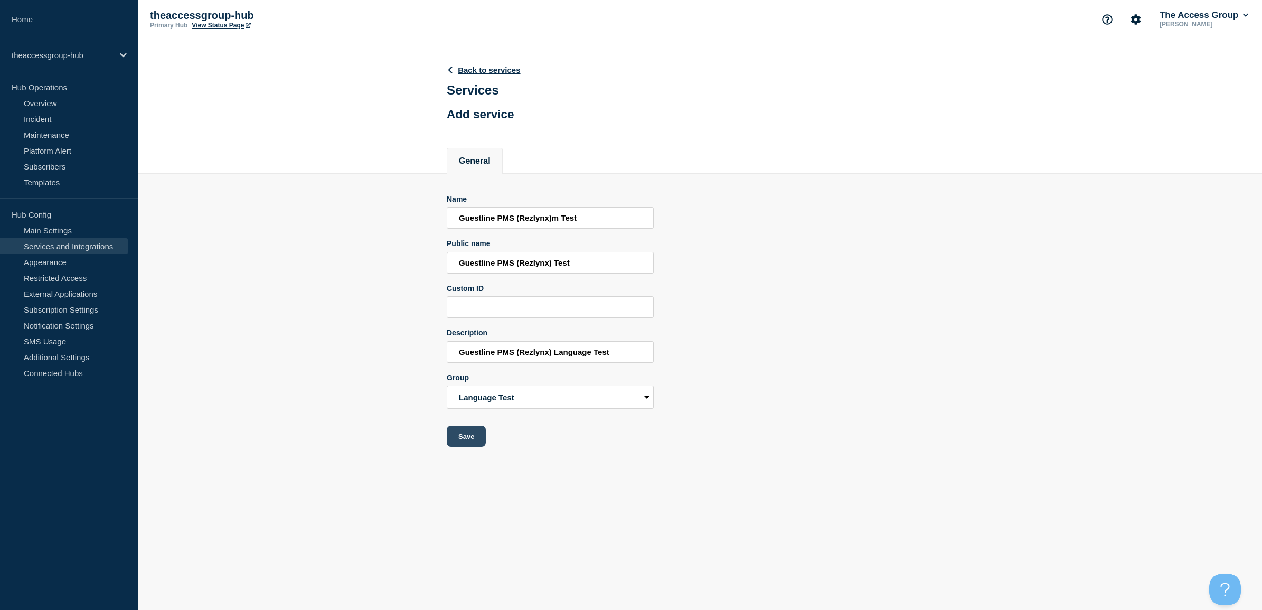
click at [482, 437] on button "Save" at bounding box center [466, 436] width 39 height 21
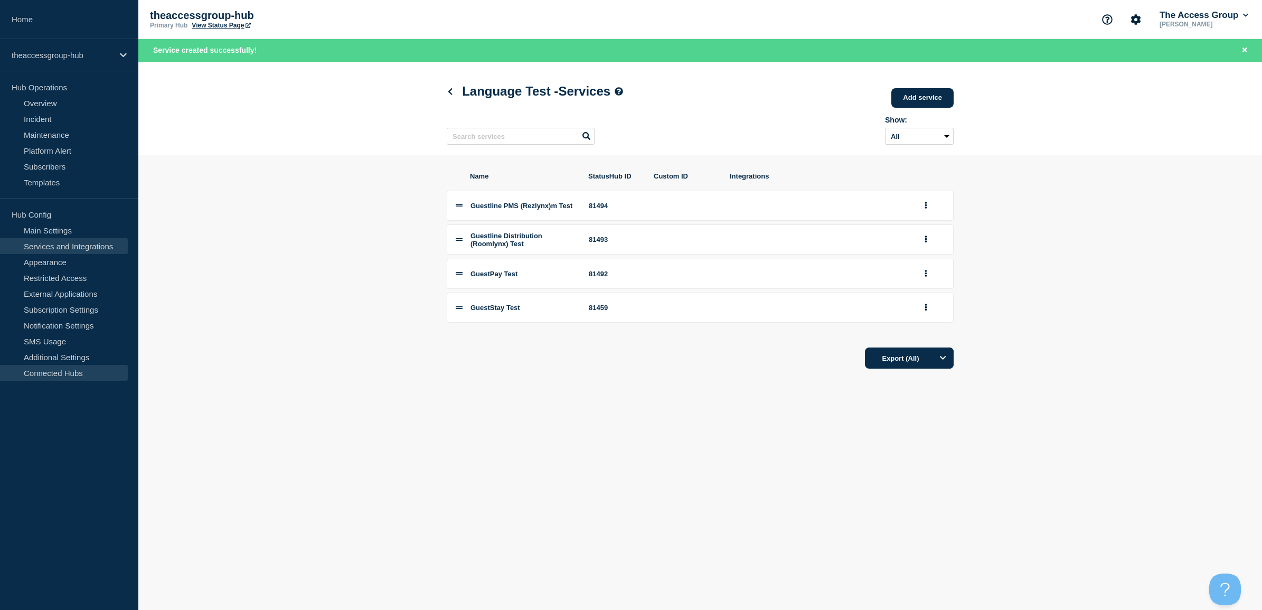
click at [48, 376] on link "Connected Hubs" at bounding box center [64, 373] width 128 height 16
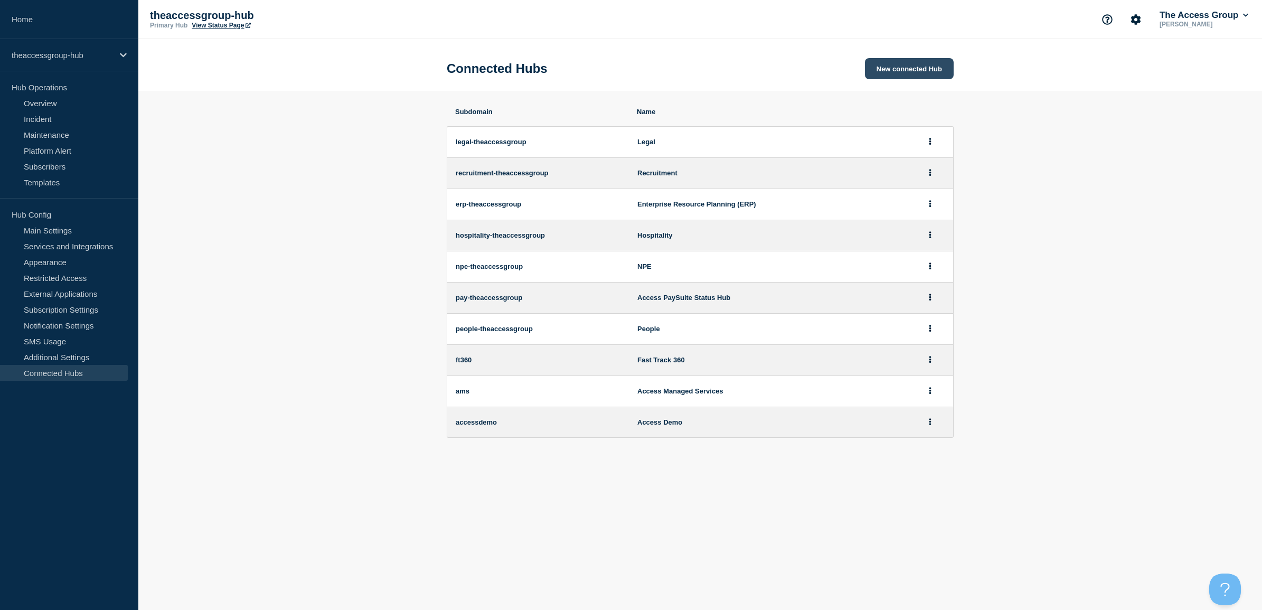
click at [905, 77] on button "New connected Hub" at bounding box center [909, 68] width 89 height 21
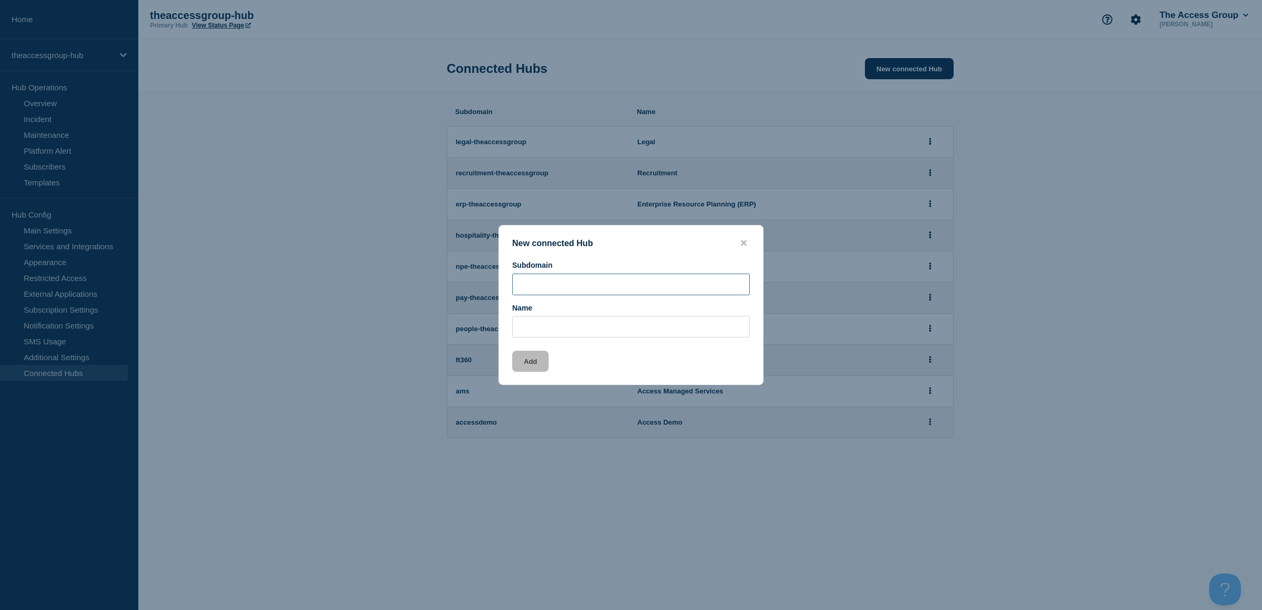
click at [562, 284] on input "Subdomain" at bounding box center [631, 285] width 238 height 22
type input "G"
paste input "Guestline PMS (Rezlynx)"
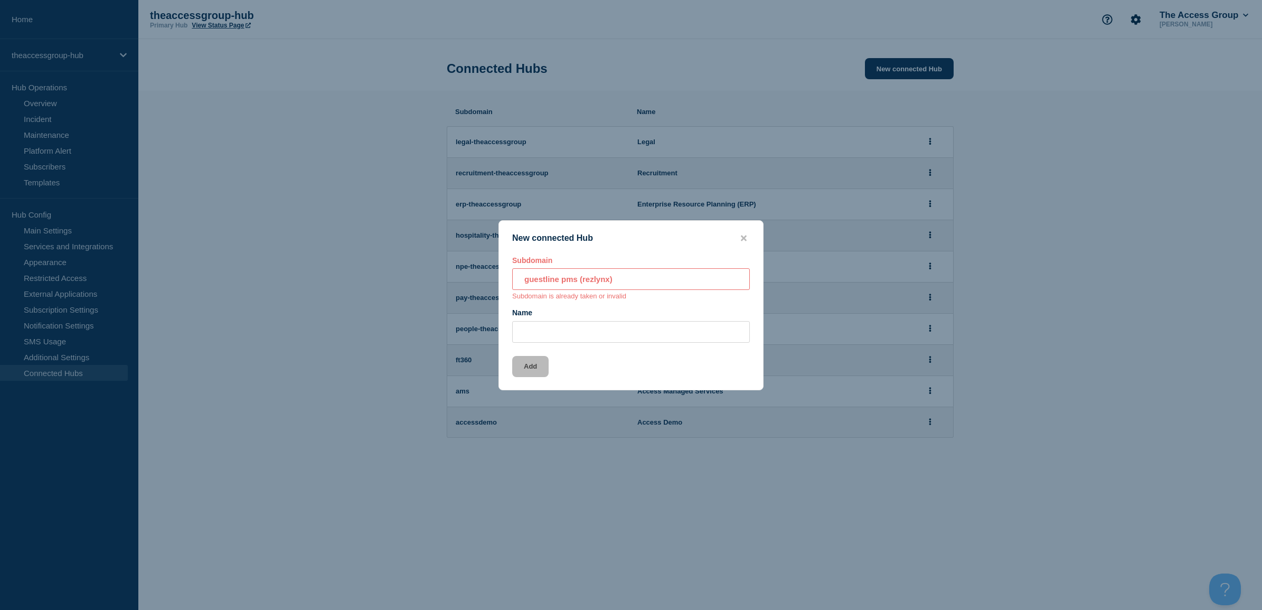
click at [650, 281] on input "guestline pms (rezlynx)" at bounding box center [631, 279] width 238 height 22
click at [625, 281] on input "guestlinede" at bounding box center [631, 279] width 238 height 22
drag, startPoint x: 622, startPoint y: 278, endPoint x: 371, endPoint y: 265, distance: 250.7
click at [373, 278] on div "New connected Hub Subdomain guestlinede Subdomain is available Name Add" at bounding box center [631, 305] width 1262 height 610
type input "H"
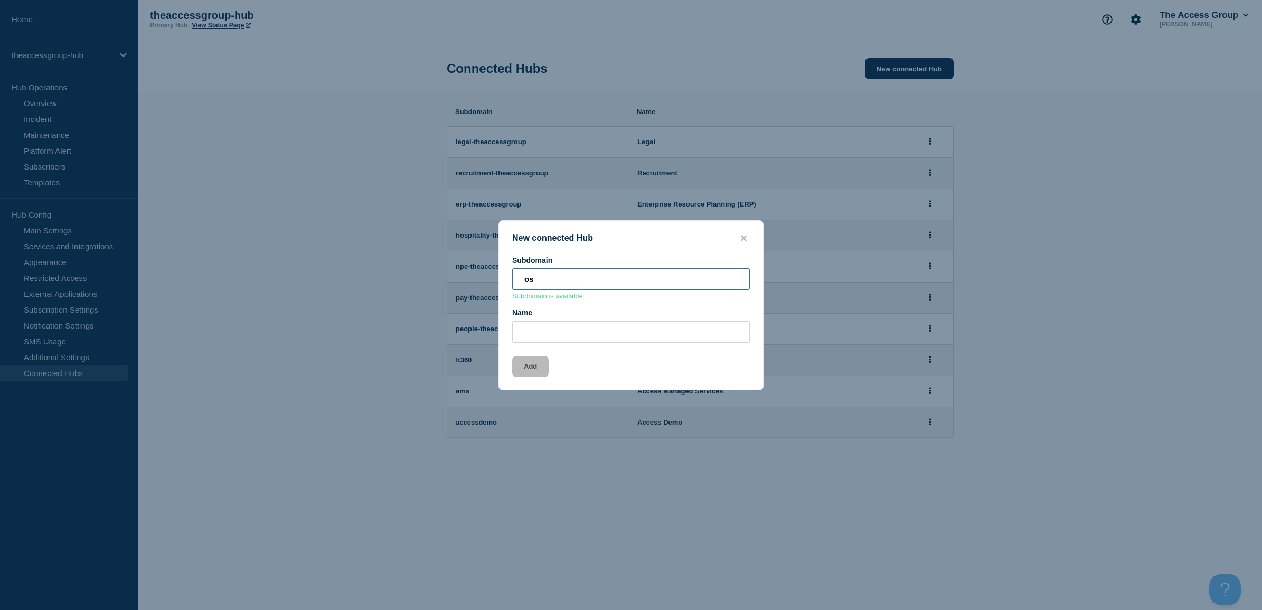
type input "o"
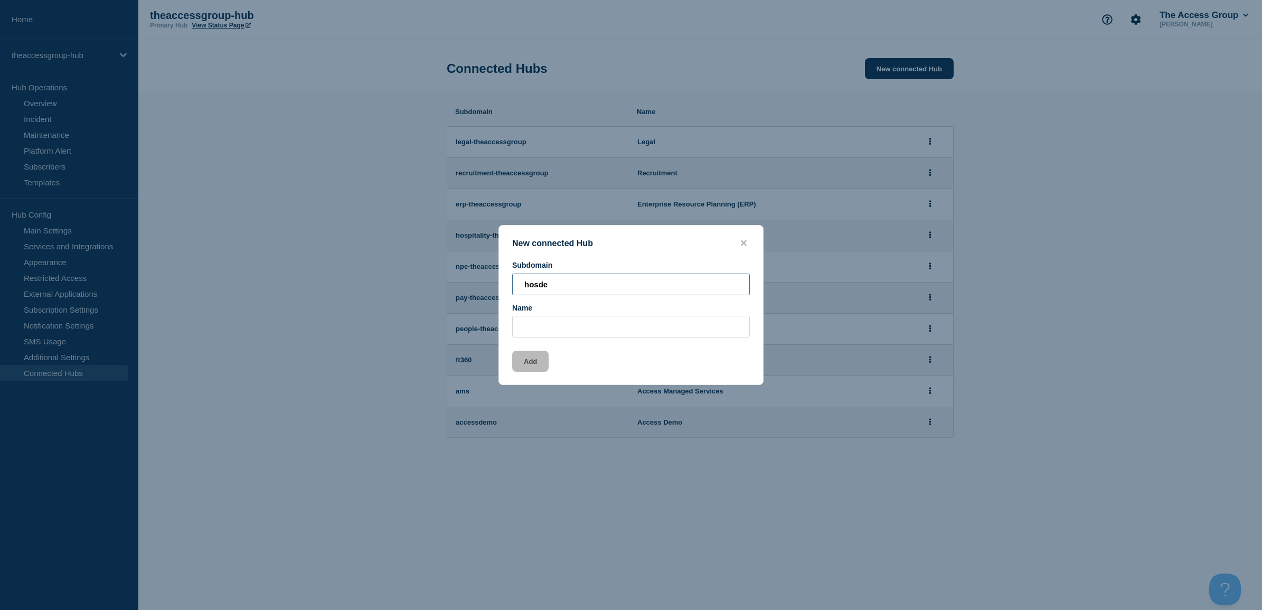
type input "hosde"
click at [532, 331] on input "Name" at bounding box center [631, 327] width 238 height 22
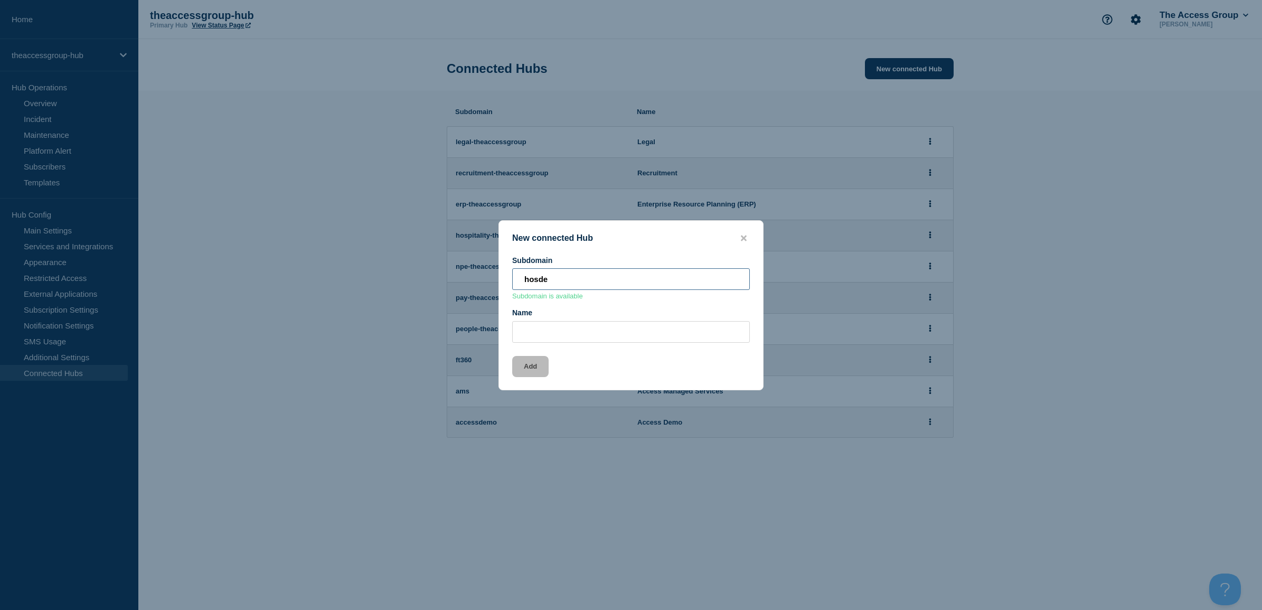
drag, startPoint x: 508, startPoint y: 276, endPoint x: 464, endPoint y: 274, distance: 44.4
click at [476, 275] on div "New connected Hub Subdomain hosde Subdomain is available Name Add" at bounding box center [631, 305] width 1262 height 610
click at [566, 333] on input "Name" at bounding box center [631, 332] width 238 height 22
paste input "hosde"
type input "hosde"
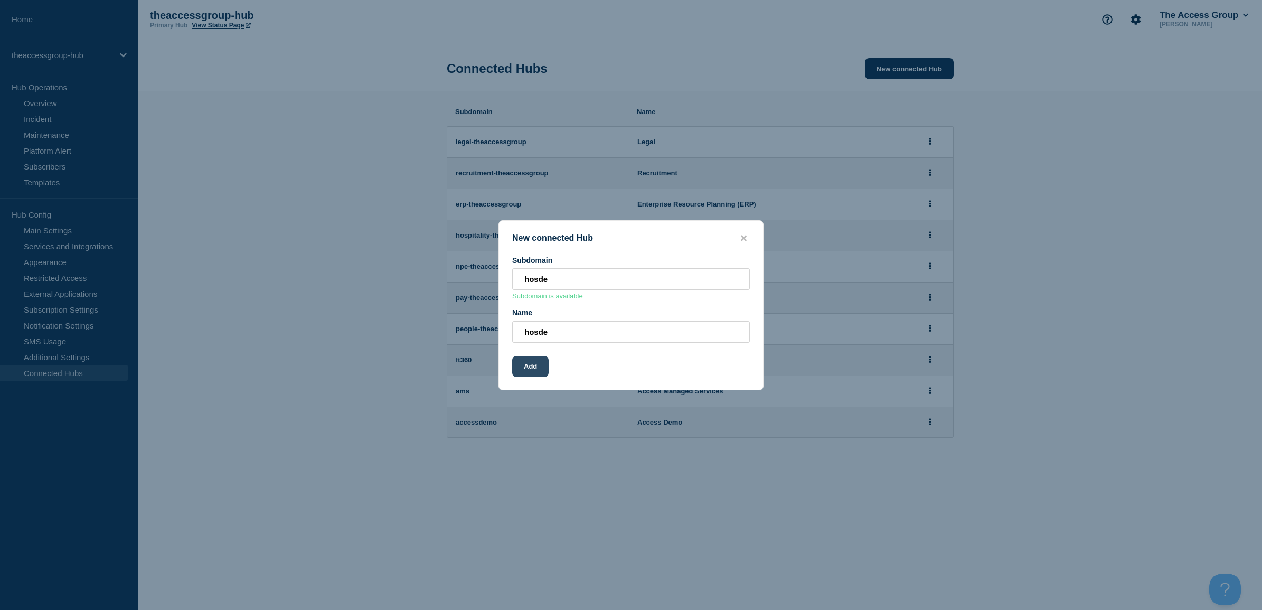
click at [532, 368] on button "Add" at bounding box center [530, 366] width 36 height 21
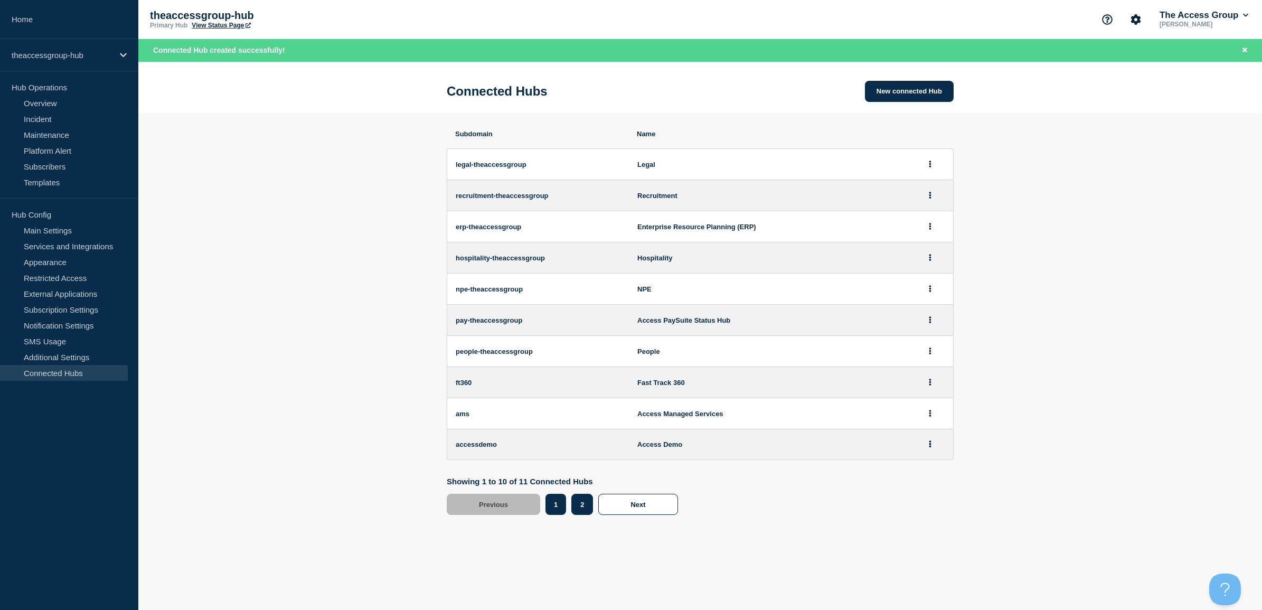
click at [585, 511] on button "2" at bounding box center [582, 504] width 22 height 21
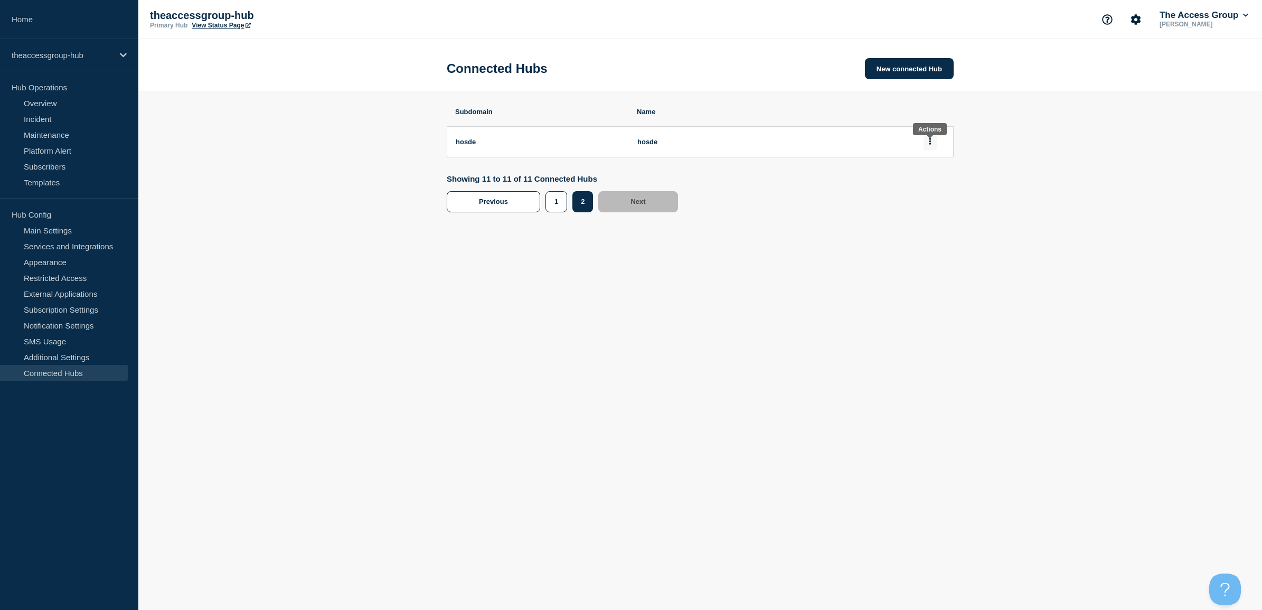
click at [929, 144] on icon at bounding box center [930, 141] width 2 height 7
click at [927, 172] on button "View" at bounding box center [925, 176] width 15 height 8
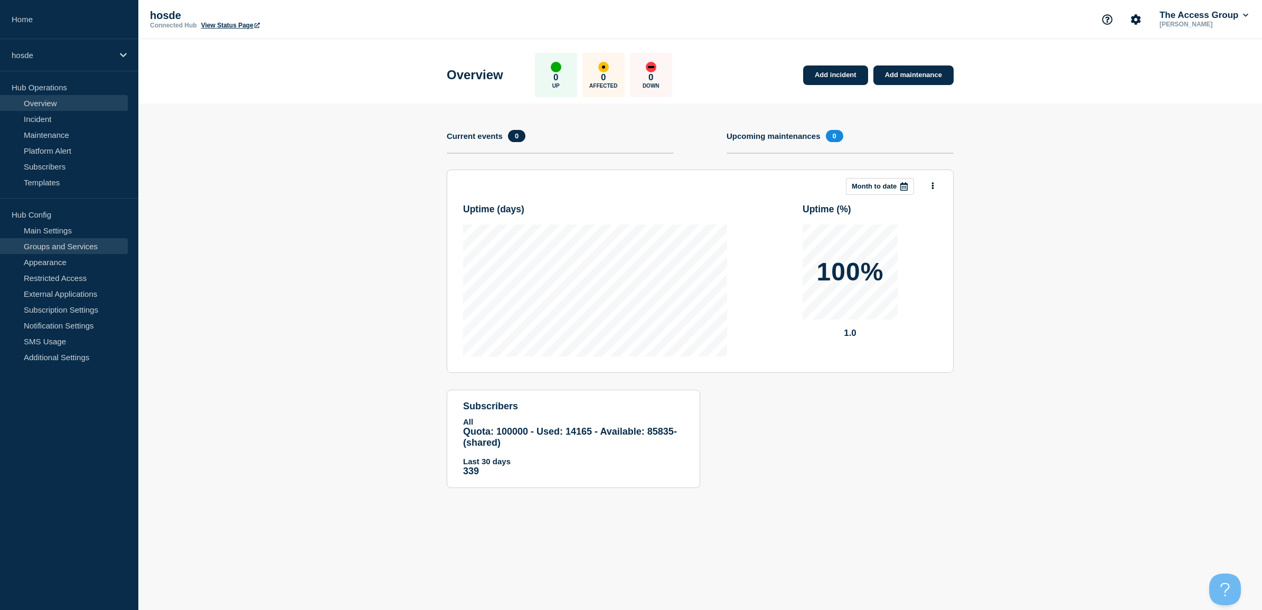
click at [63, 239] on link "Groups and Services" at bounding box center [64, 246] width 128 height 16
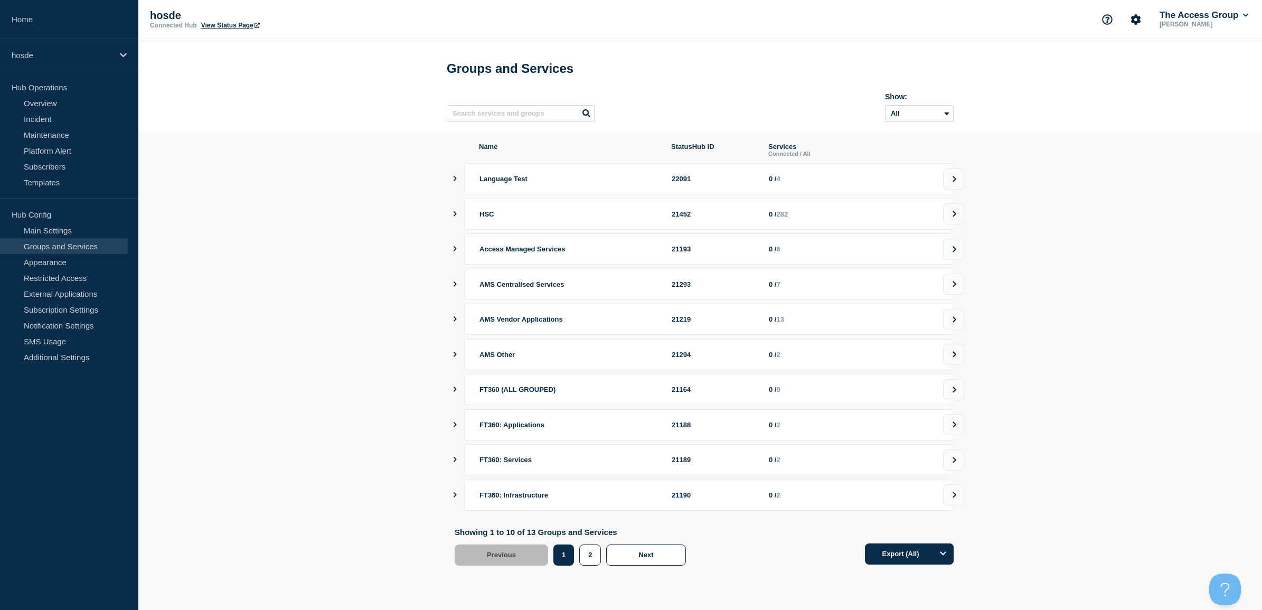
click at [450, 185] on div "Name StatusHub ID Services Connected / All Language Test 22091 0 / 4 HSC 21452 …" at bounding box center [700, 354] width 507 height 423
click at [455, 181] on icon "showServices" at bounding box center [455, 178] width 7 height 5
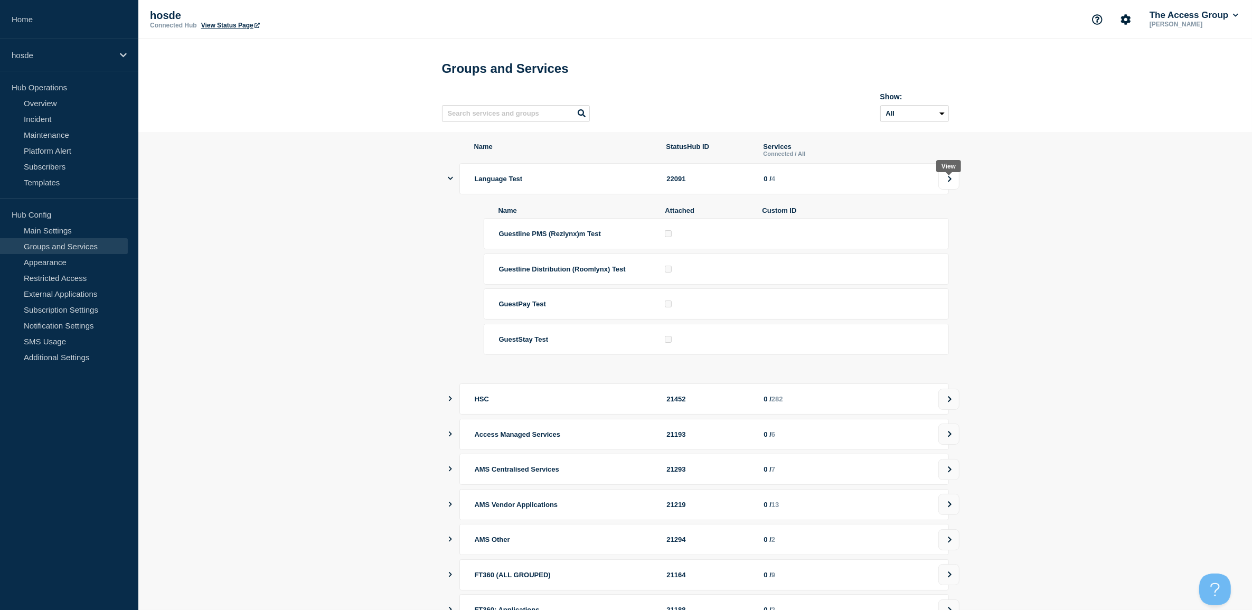
click at [952, 182] on icon at bounding box center [949, 179] width 7 height 6
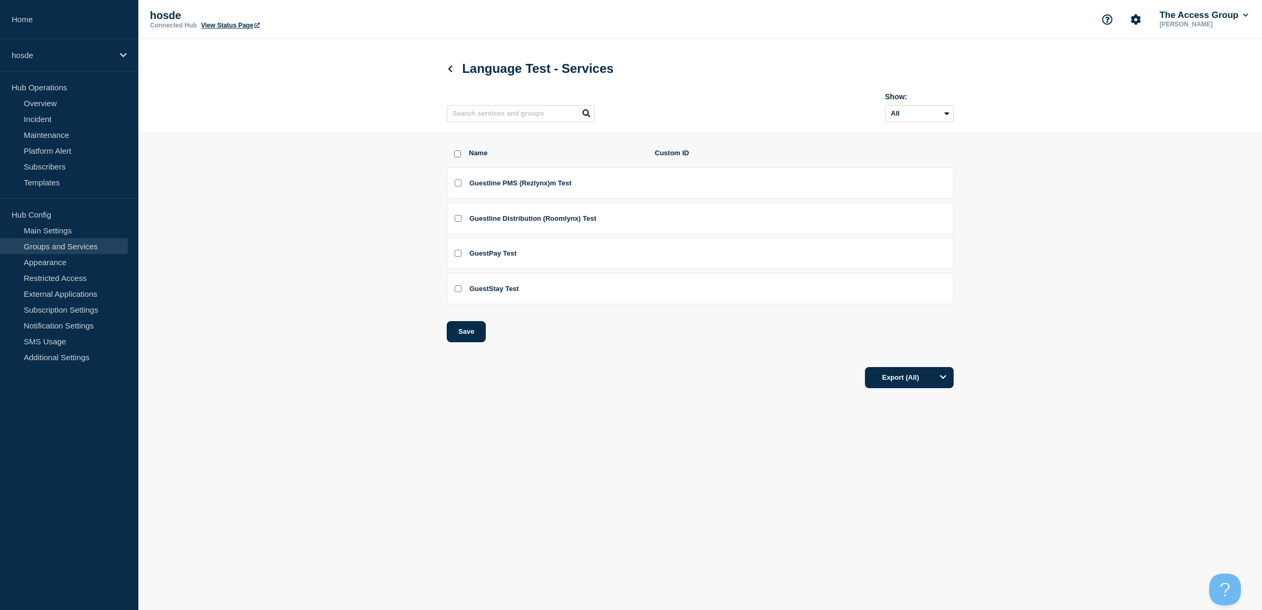
click at [458, 185] on input "Guestline PMS (Rezlynx)m Test checkbox" at bounding box center [458, 183] width 7 height 7
checkbox input "true"
click at [460, 220] on input "Guestline Distribution (Roomlynx) Test checkbox" at bounding box center [458, 218] width 7 height 7
checkbox input "true"
click at [461, 256] on input "GuestPay Test checkbox" at bounding box center [458, 253] width 7 height 7
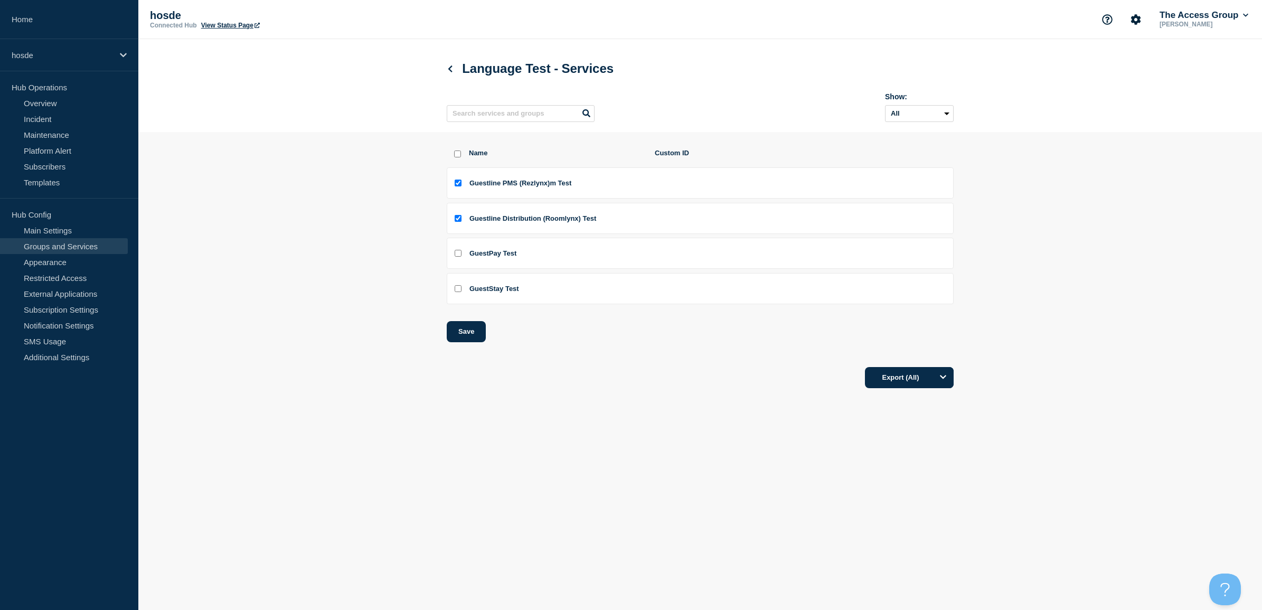
checkbox input "true"
click at [460, 288] on input "GuestStay Test checkbox" at bounding box center [458, 288] width 7 height 7
checkbox input "true"
click at [466, 332] on button "Save" at bounding box center [466, 331] width 39 height 21
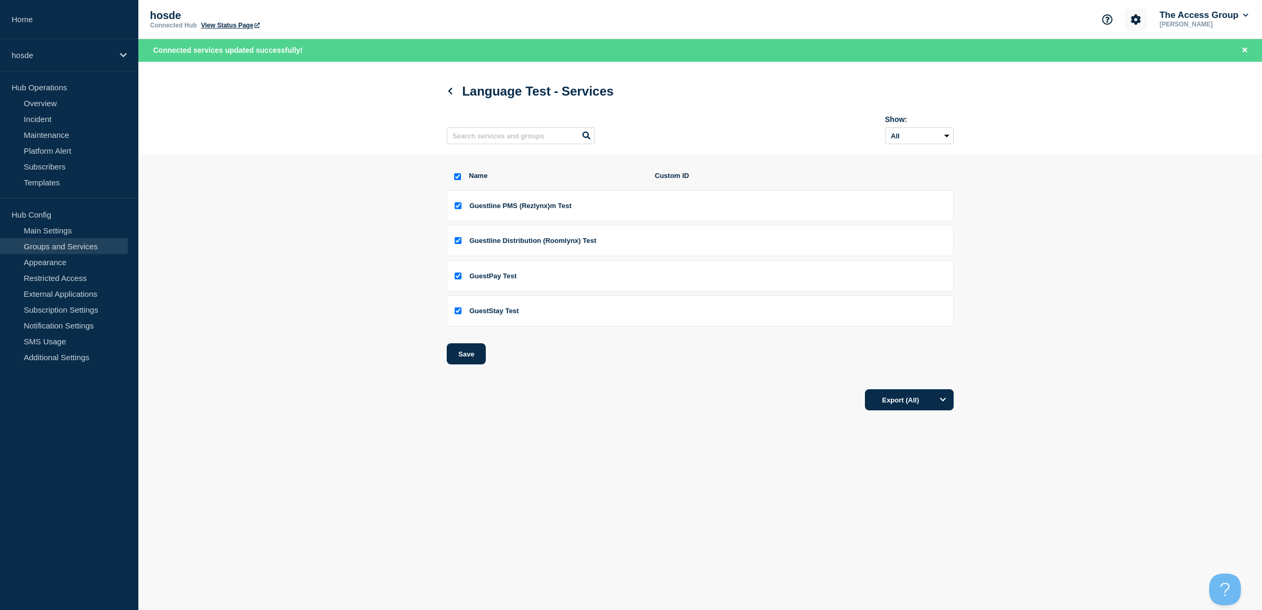
click at [1131, 17] on icon "Account settings" at bounding box center [1136, 19] width 10 height 10
click at [1131, 62] on link "Team Members" at bounding box center [1134, 62] width 54 height 9
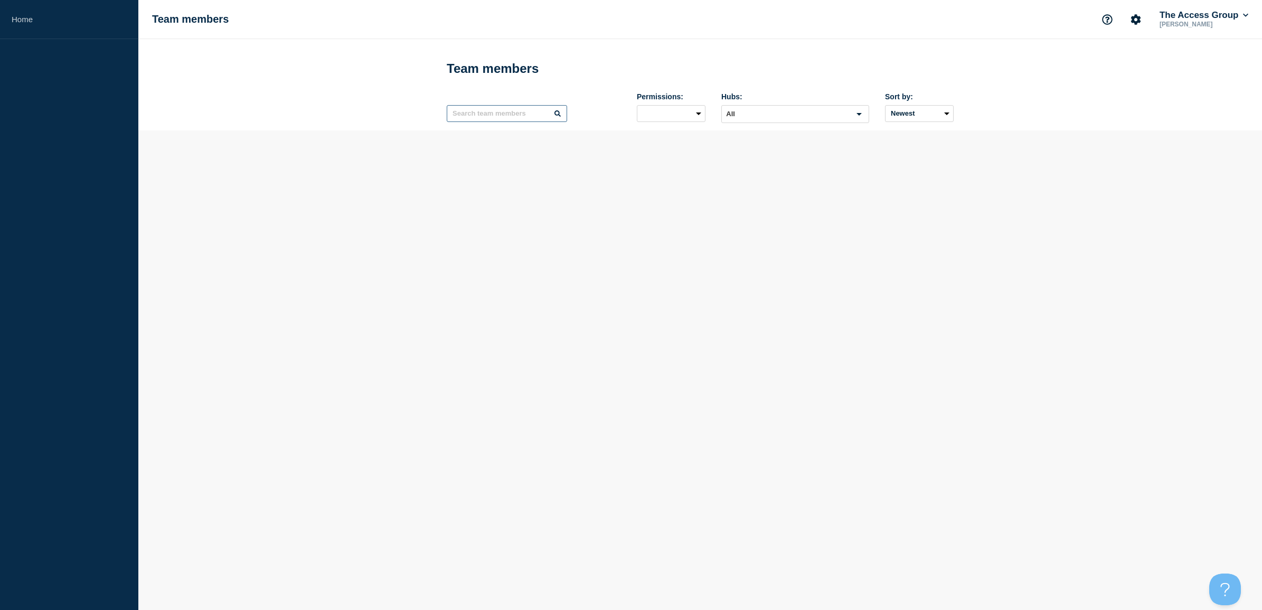
click at [505, 115] on input "text" at bounding box center [507, 113] width 120 height 17
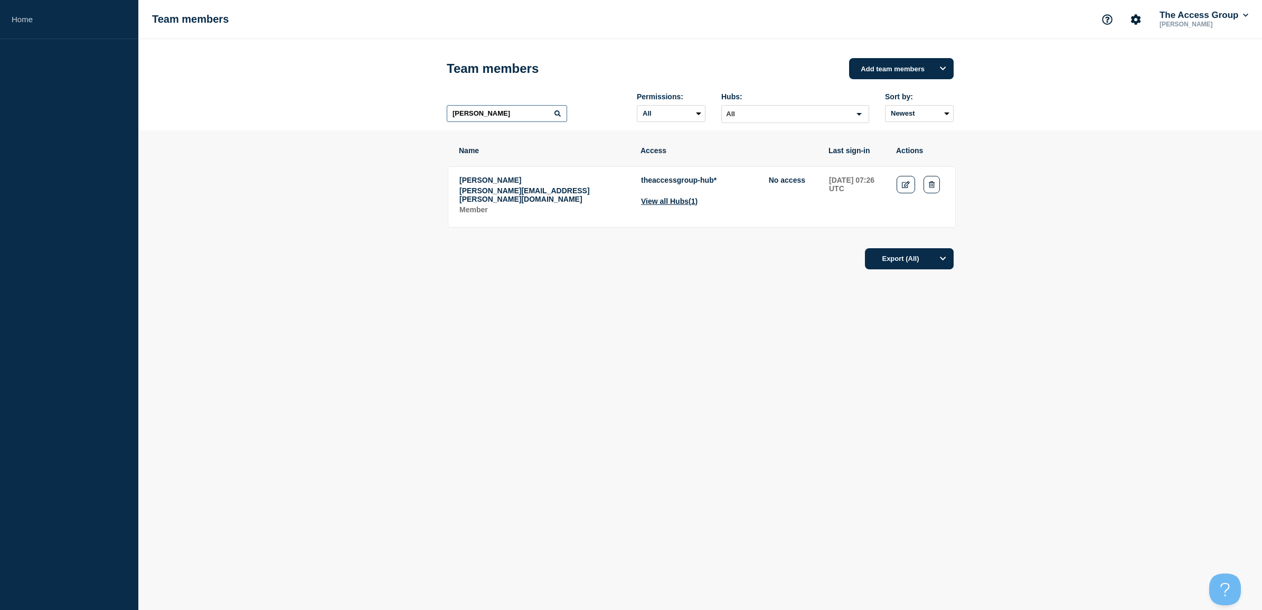
type input "[PERSON_NAME]"
click at [506, 192] on p "[PERSON_NAME][EMAIL_ADDRESS][PERSON_NAME][DOMAIN_NAME]" at bounding box center [544, 194] width 170 height 17
click at [946, 65] on button "Options" at bounding box center [943, 68] width 21 height 21
click at [914, 175] on button "Add members to single Connected Hub" at bounding box center [910, 174] width 69 height 26
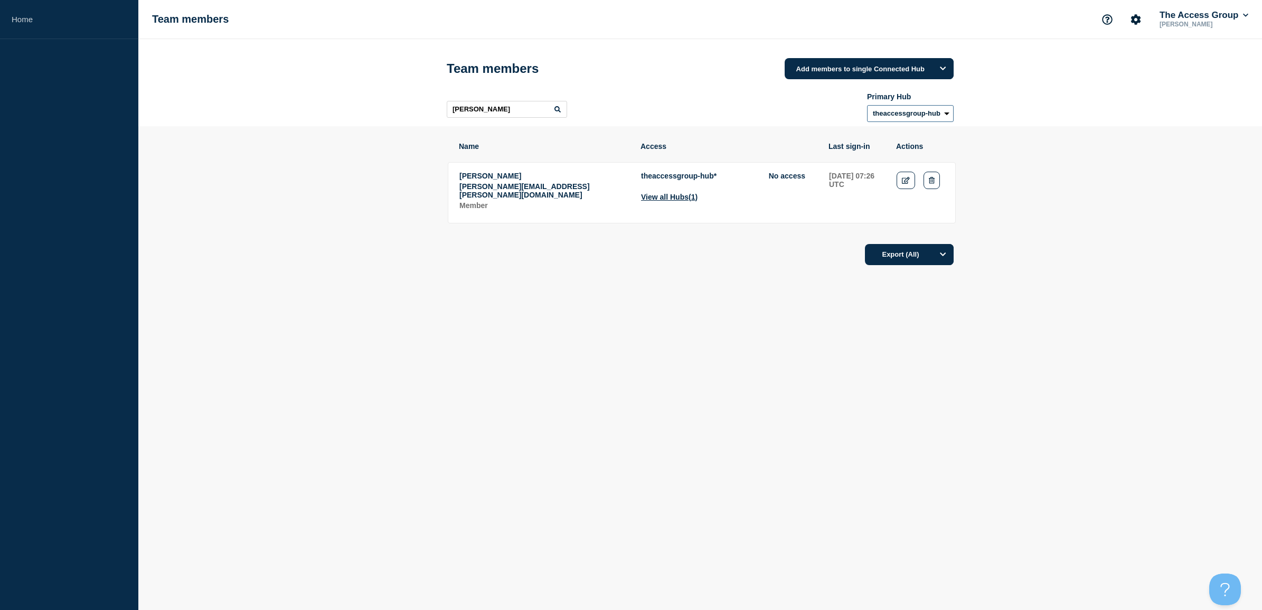
click at [941, 119] on select "theaccessgroup-hub" at bounding box center [910, 113] width 87 height 17
click at [943, 69] on icon "Options" at bounding box center [943, 68] width 6 height 7
click at [889, 123] on button "Add single member to Connected Hubs" at bounding box center [877, 120] width 133 height 18
click at [932, 115] on select "theaccessgroup-hub" at bounding box center [910, 113] width 87 height 17
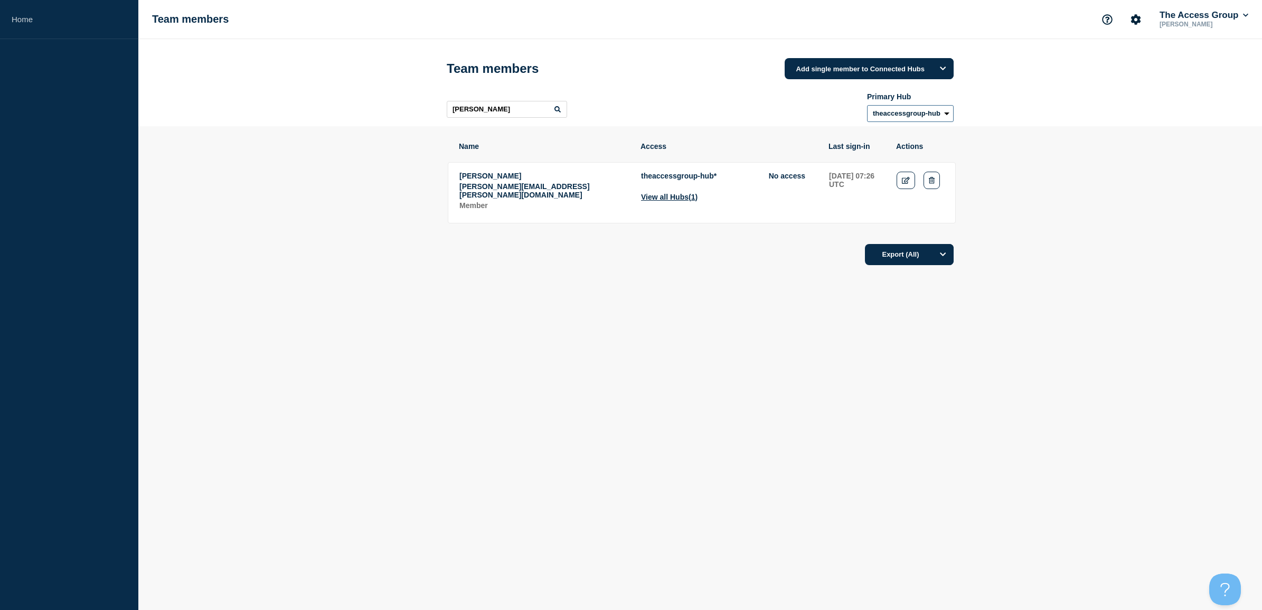
click at [932, 115] on select "theaccessgroup-hub" at bounding box center [910, 113] width 87 height 17
click at [793, 228] on table "Name Access Last sign-in Actions [PERSON_NAME] [PERSON_NAME][EMAIL_ADDRESS][PER…" at bounding box center [702, 181] width 510 height 110
click at [516, 241] on div "Export (All)" at bounding box center [700, 251] width 507 height 30
click at [484, 201] on p "Member" at bounding box center [544, 205] width 170 height 8
click at [911, 181] on link "Edit" at bounding box center [906, 180] width 18 height 17
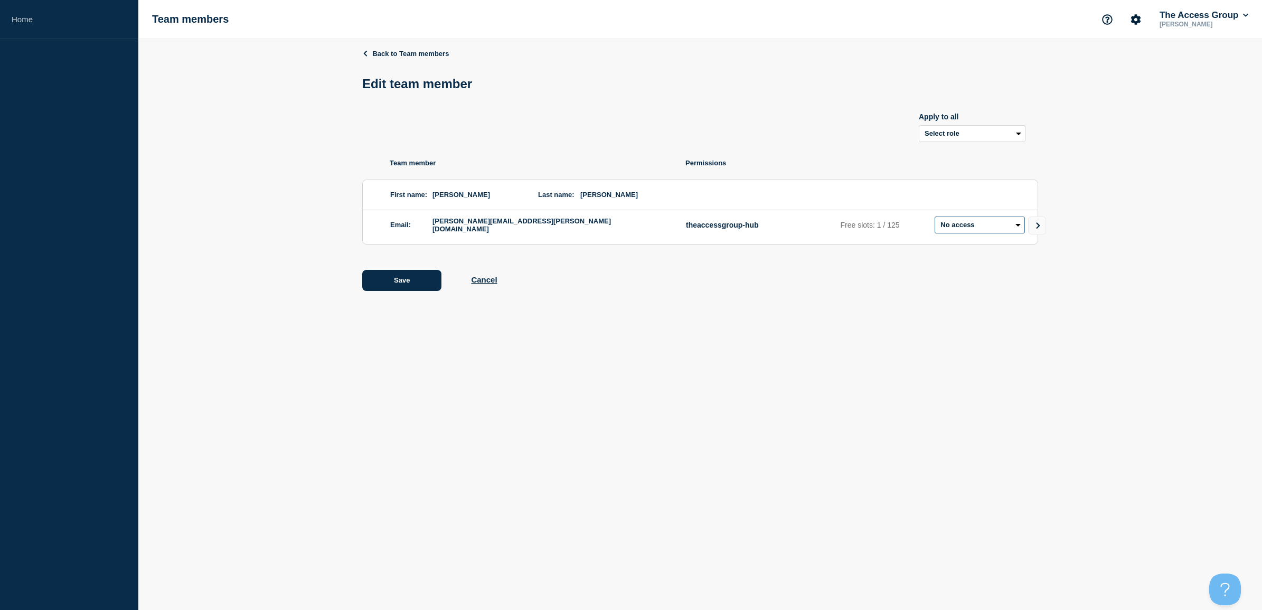
click at [969, 228] on select "Admin Manager Editor No access" at bounding box center [980, 225] width 90 height 17
click at [956, 173] on ul "Team member Permissions First name: [PERSON_NAME] Last name: [PERSON_NAME] Emai…" at bounding box center [700, 202] width 676 height 86
click at [484, 280] on button "Cancel" at bounding box center [484, 279] width 26 height 9
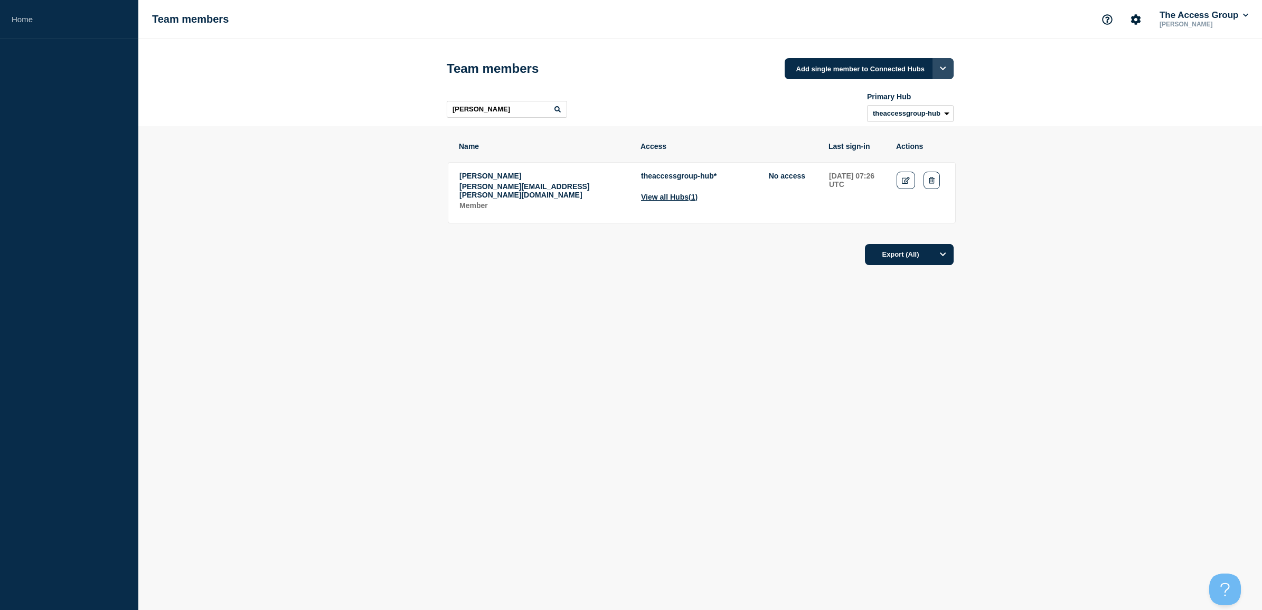
click at [932, 67] on div "Add single member to Connected Hubs" at bounding box center [869, 68] width 169 height 21
click at [941, 67] on icon "Options" at bounding box center [943, 68] width 6 height 7
click at [876, 157] on button "Add members to single Connected Hub" at bounding box center [877, 153] width 133 height 18
click at [904, 180] on icon "Edit" at bounding box center [906, 180] width 8 height 7
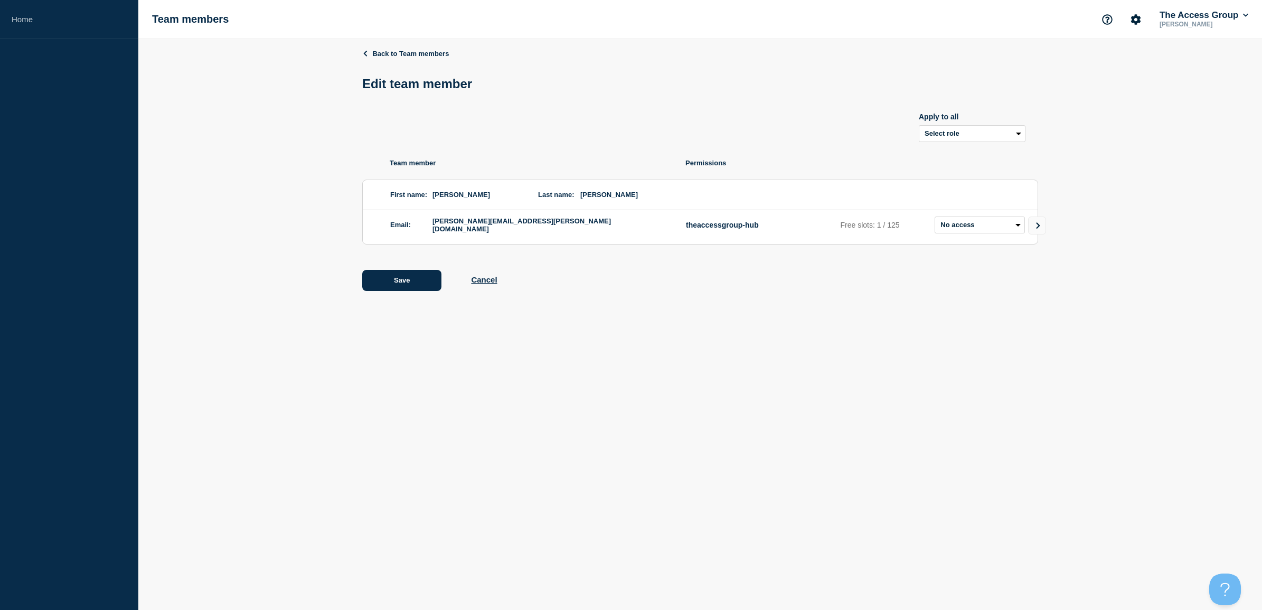
click at [470, 280] on div "Save Cancel" at bounding box center [700, 280] width 676 height 21
click at [1043, 230] on link "Go to Connected Hubs" at bounding box center [1037, 226] width 18 height 18
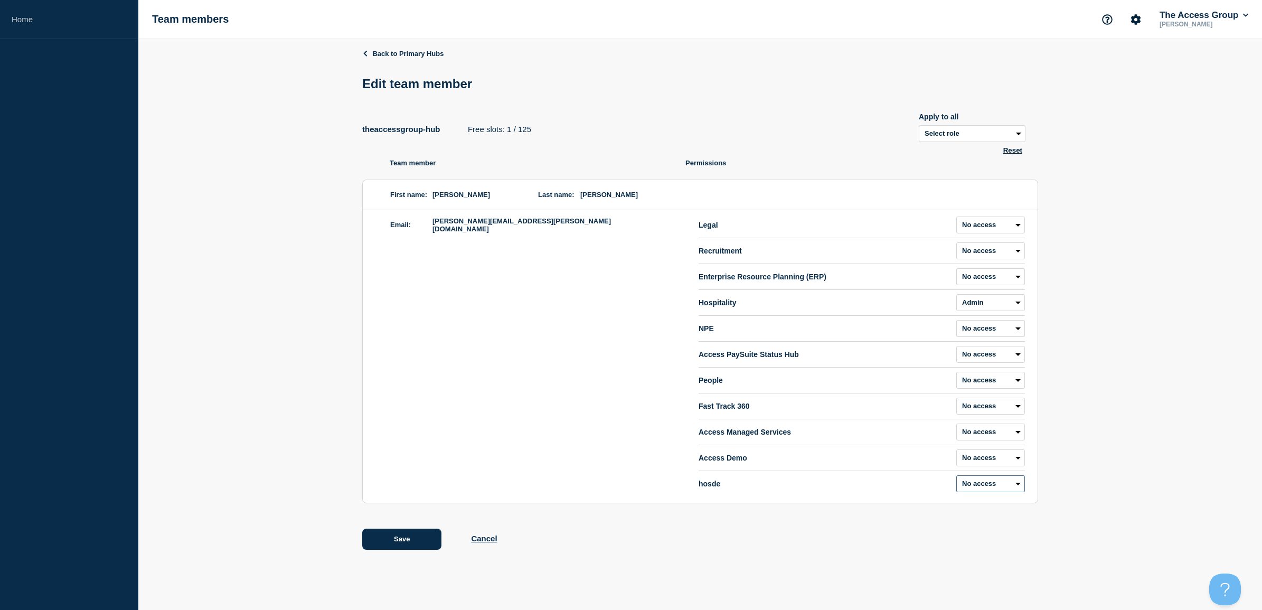
click at [1014, 487] on select "Admin Manager Editor No access" at bounding box center [990, 483] width 69 height 17
select select "1"
click at [956, 477] on select "Admin Manager Editor No access" at bounding box center [990, 483] width 69 height 17
click at [413, 534] on button "Save" at bounding box center [401, 539] width 79 height 21
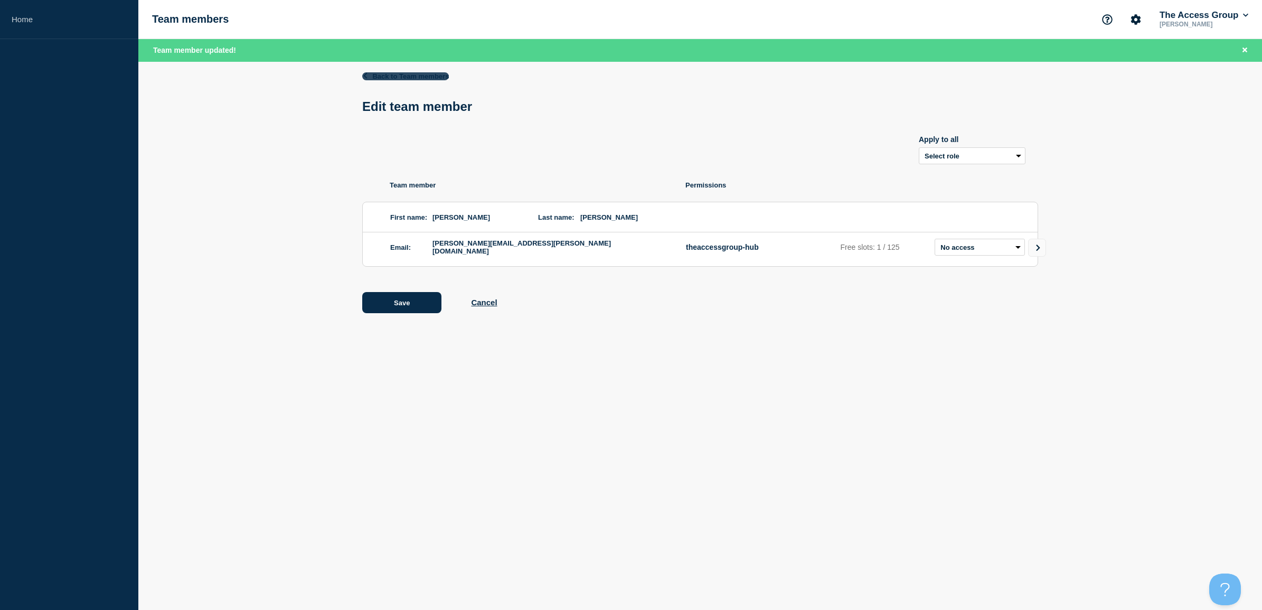
click at [383, 76] on link "Back to Team members" at bounding box center [405, 76] width 87 height 8
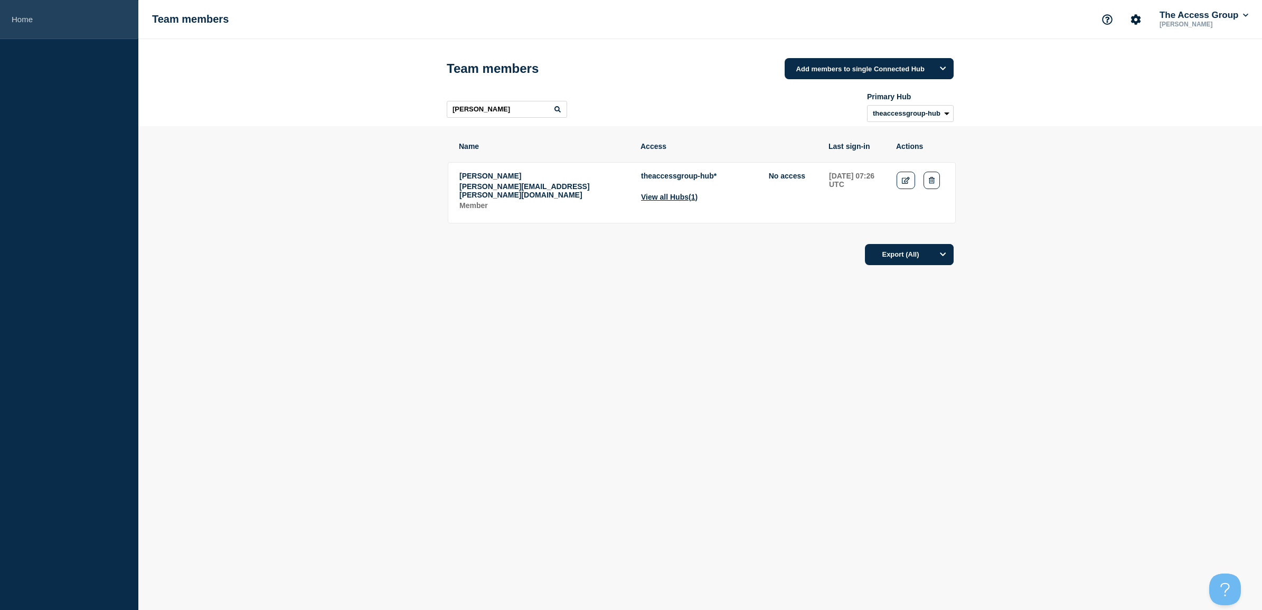
click at [26, 18] on link "Home" at bounding box center [69, 19] width 138 height 39
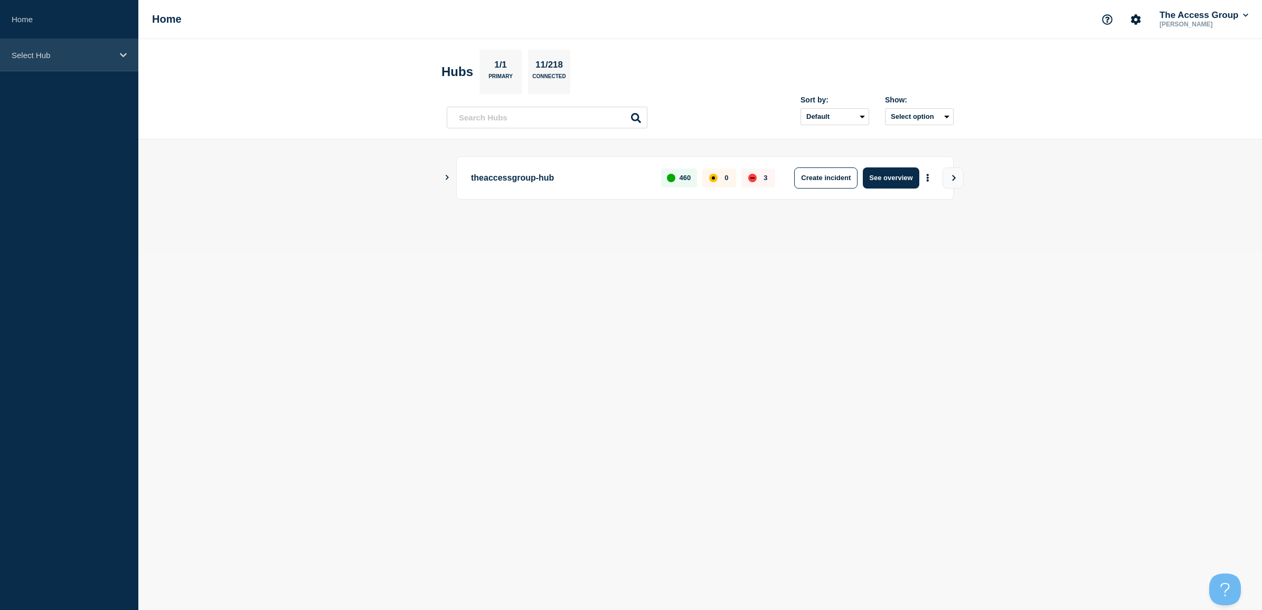
click at [99, 57] on p "Select Hub" at bounding box center [62, 55] width 101 height 9
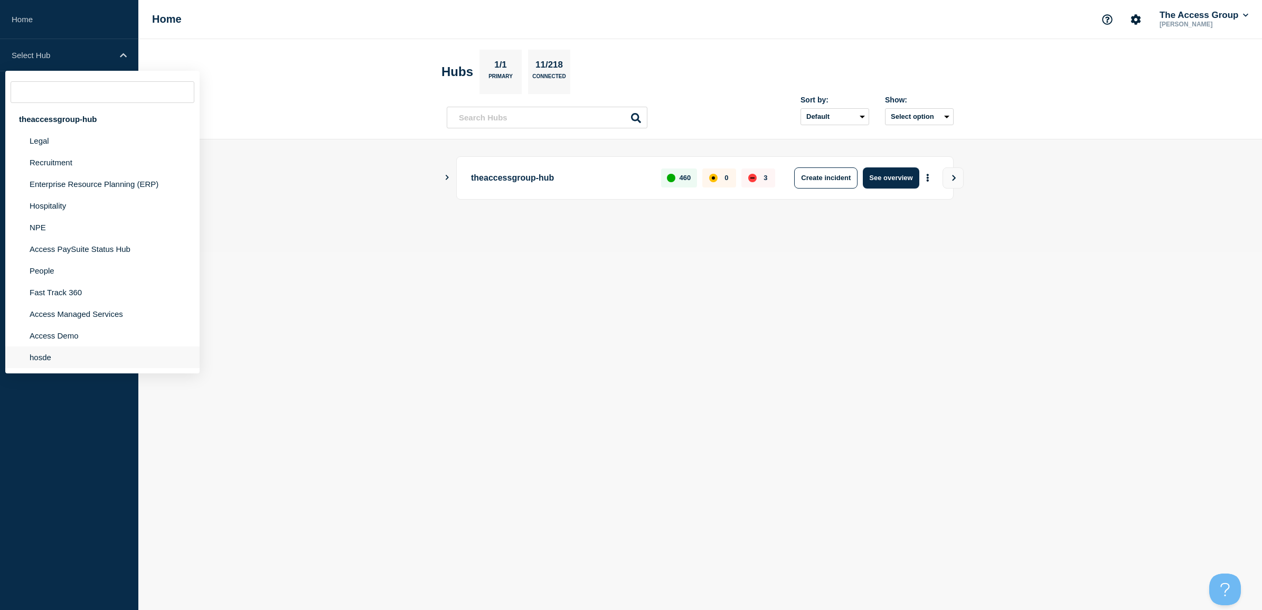
click at [51, 359] on li "hosde" at bounding box center [102, 357] width 194 height 22
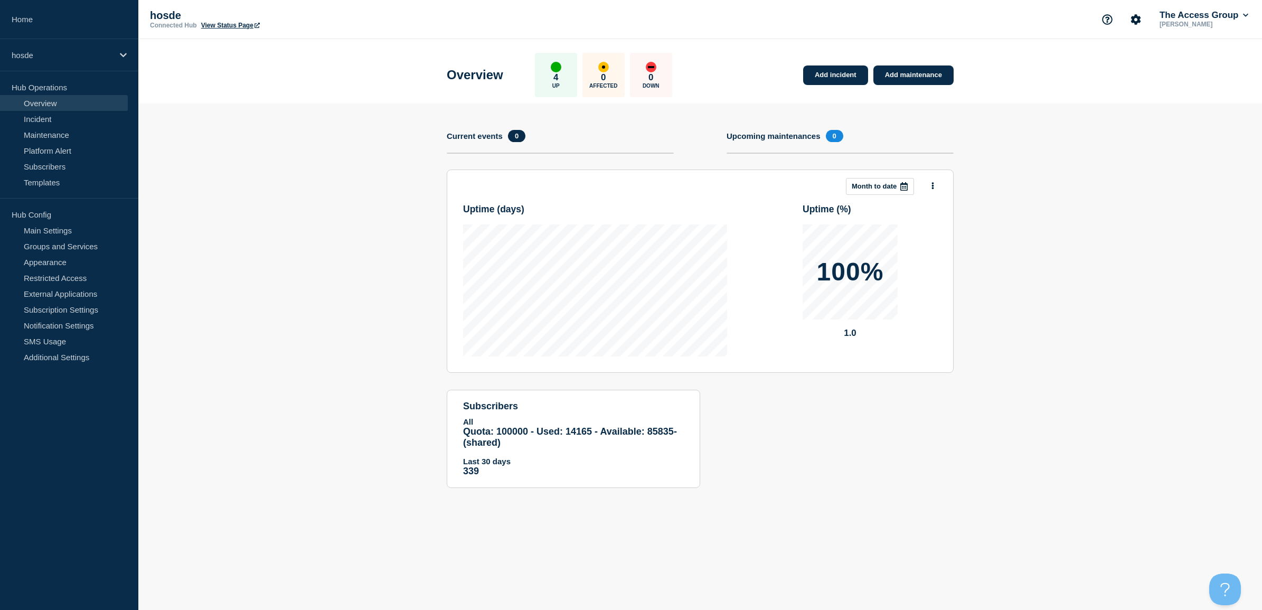
click at [236, 20] on p "hosde" at bounding box center [255, 16] width 211 height 12
click at [236, 23] on link "View Status Page" at bounding box center [230, 25] width 59 height 7
